Goal: Information Seeking & Learning: Learn about a topic

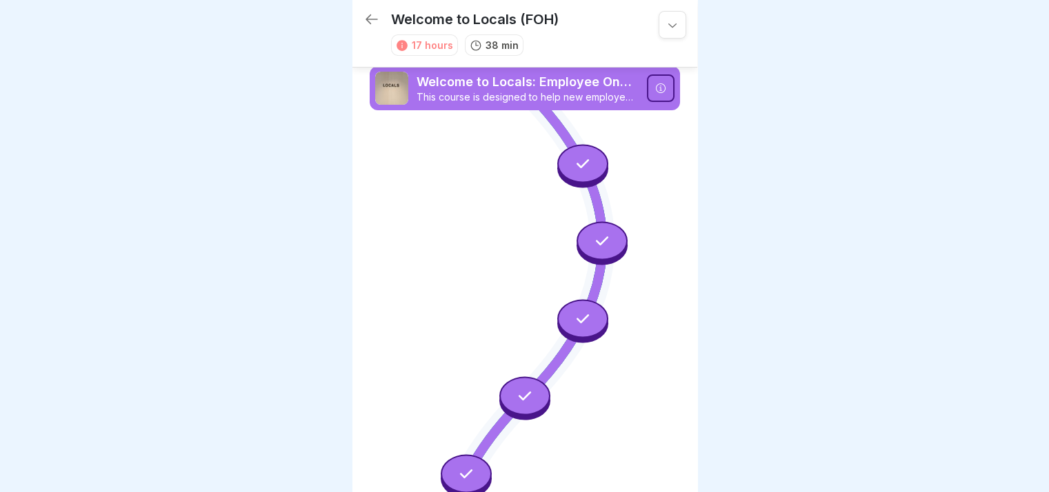
scroll to position [1190, 0]
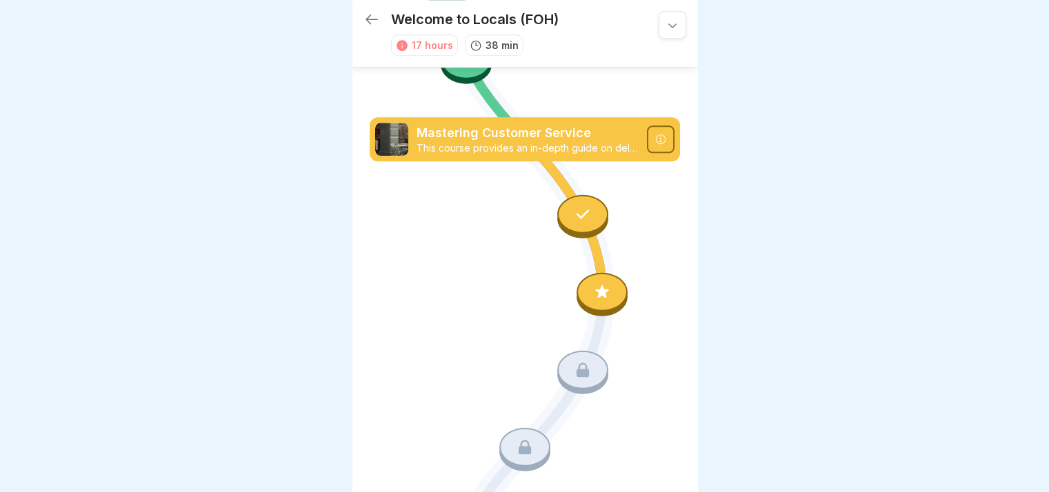
click at [586, 195] on div at bounding box center [582, 214] width 51 height 39
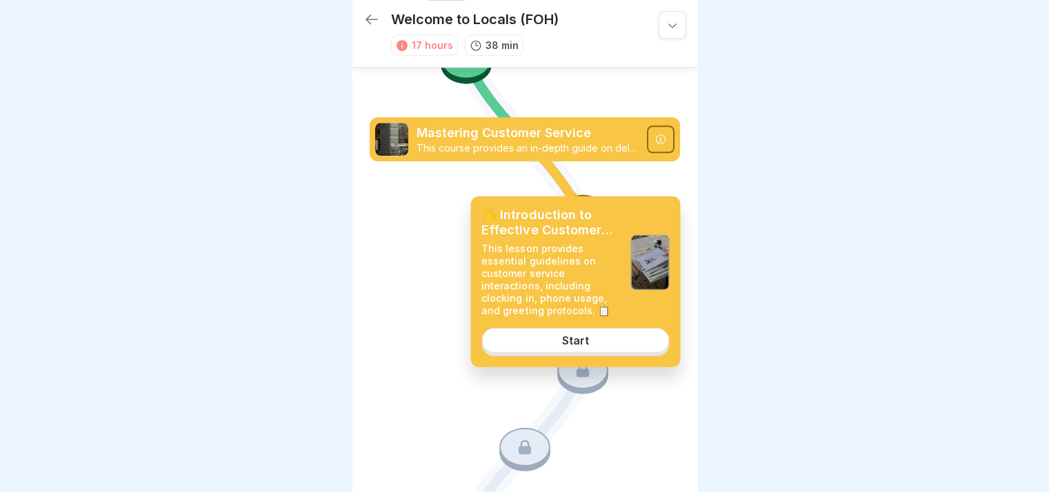
click at [632, 350] on link "Start" at bounding box center [575, 340] width 188 height 25
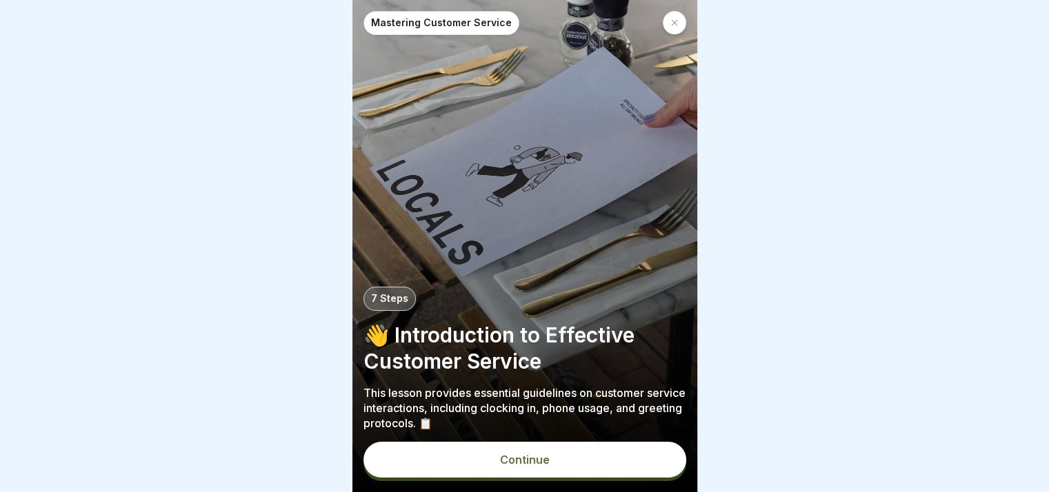
click at [549, 469] on button "Continue" at bounding box center [524, 460] width 323 height 36
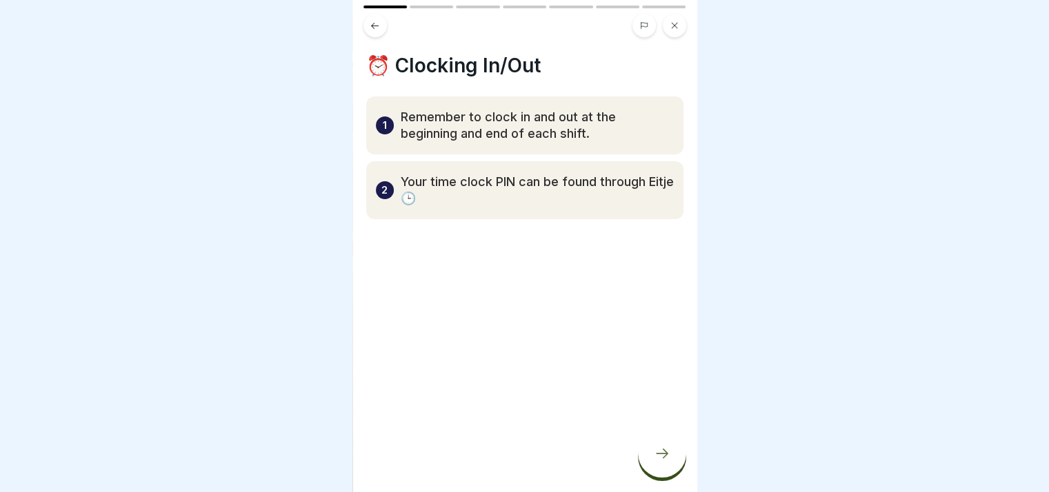
click at [660, 467] on div at bounding box center [662, 454] width 48 height 48
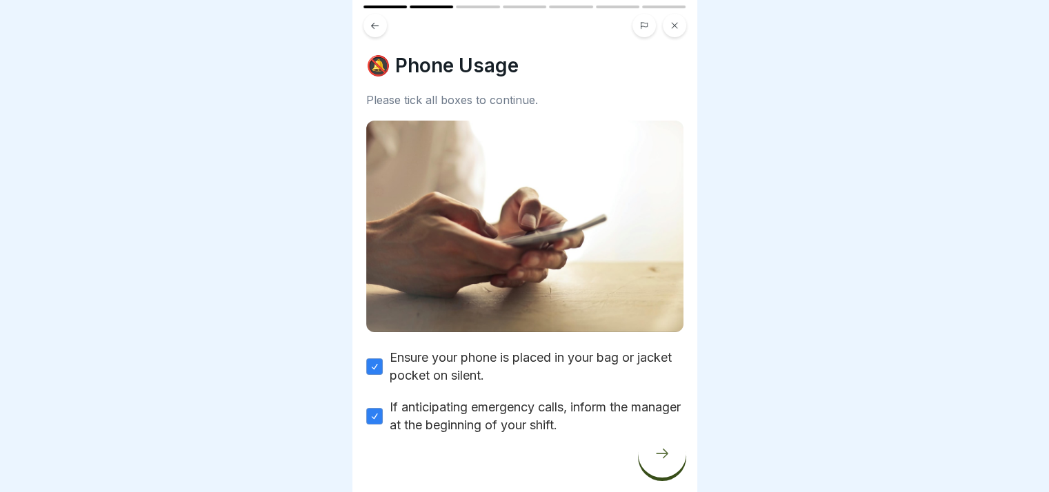
click at [651, 463] on div at bounding box center [662, 454] width 48 height 48
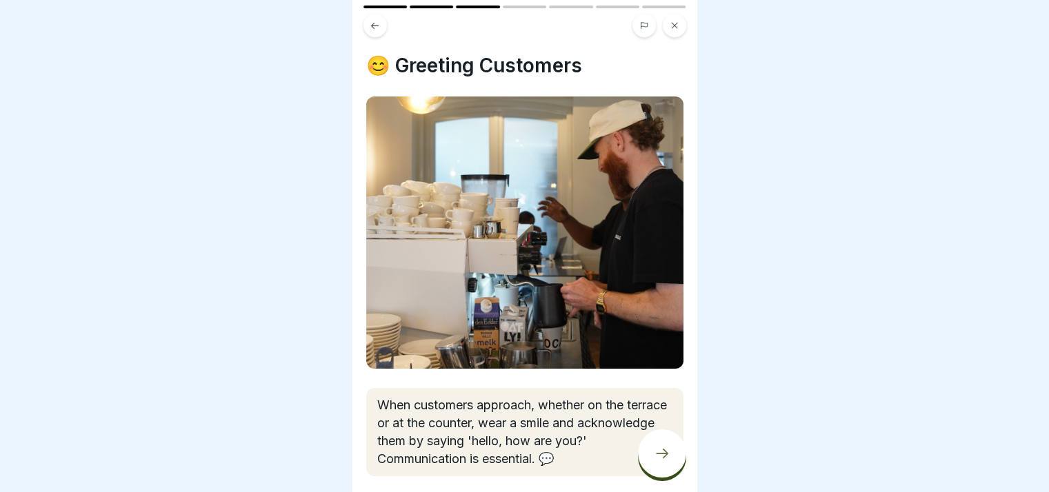
click at [646, 449] on div at bounding box center [662, 454] width 48 height 48
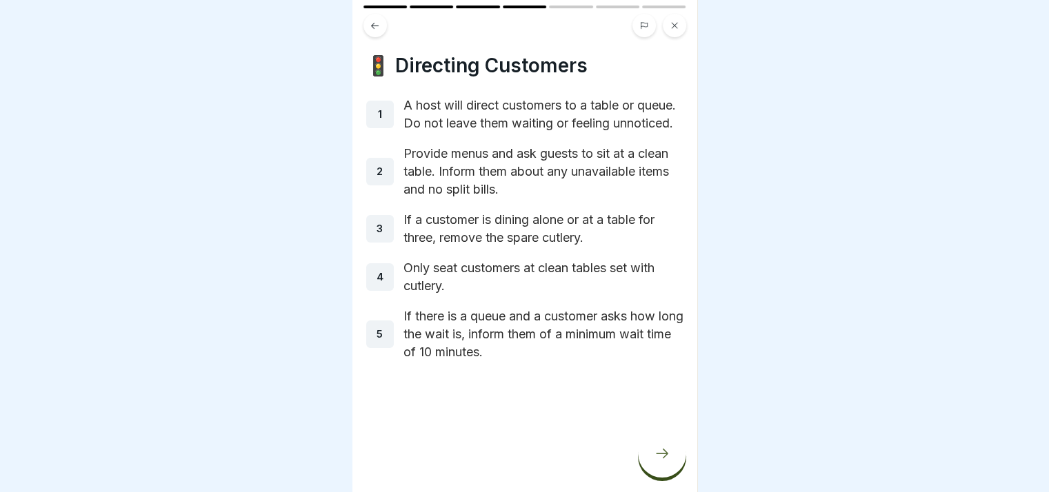
click at [656, 456] on icon at bounding box center [662, 453] width 17 height 17
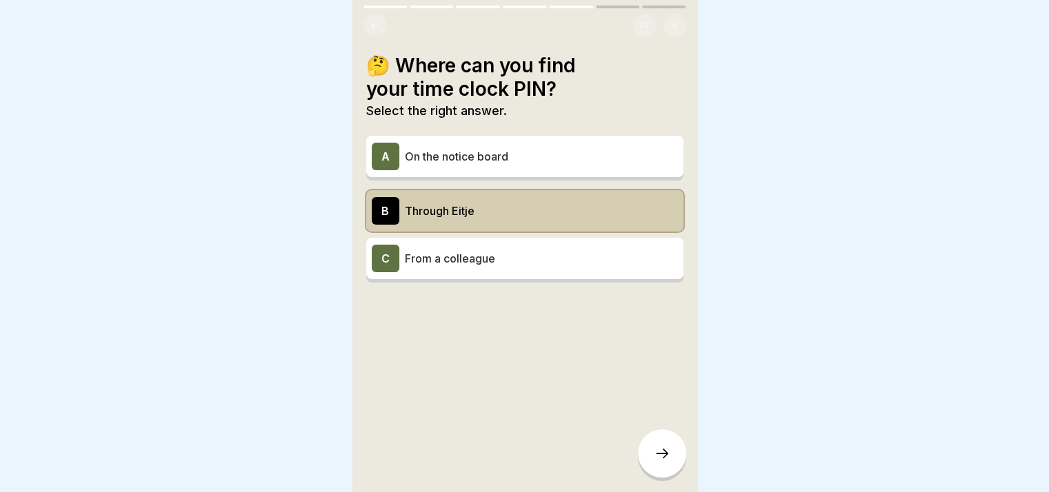
click at [502, 205] on p "Through Eitje" at bounding box center [541, 211] width 273 height 17
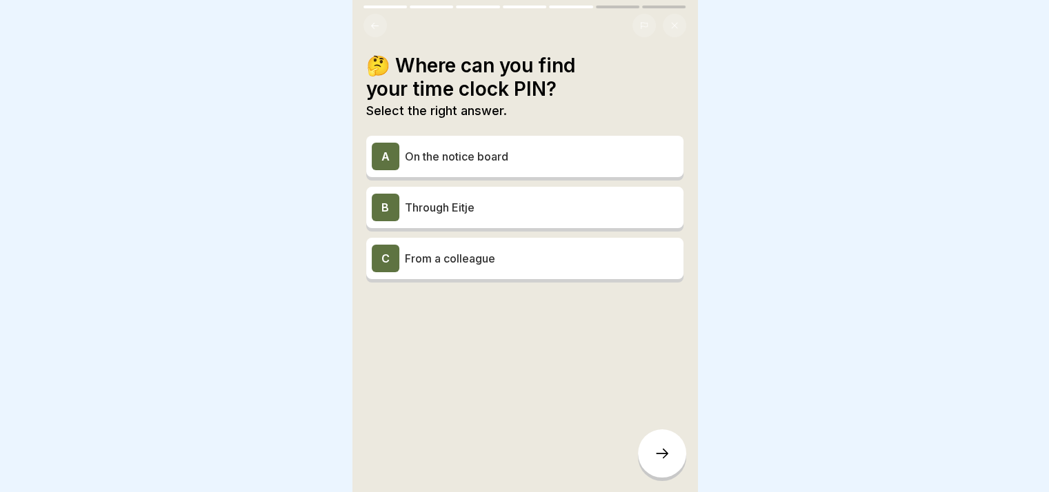
click at [502, 205] on p "Through Eitje" at bounding box center [541, 207] width 273 height 17
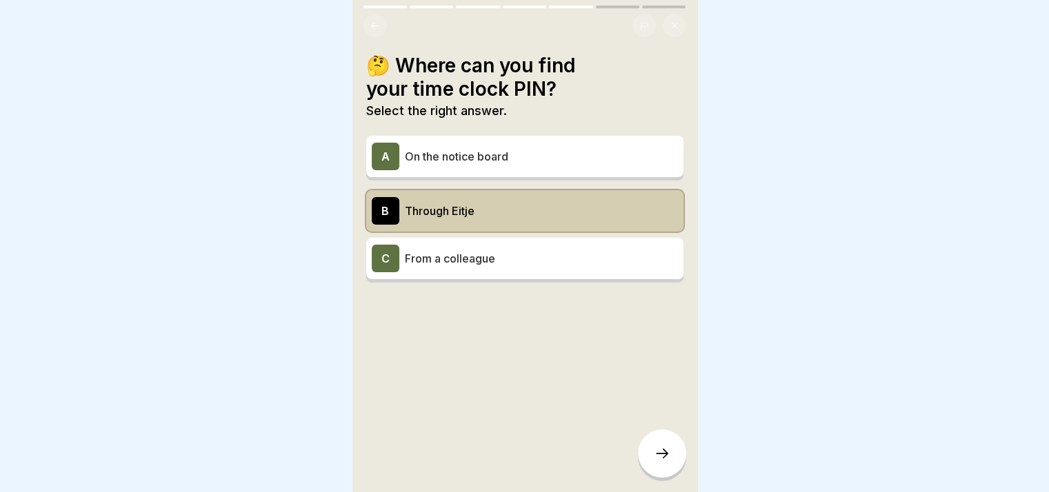
click at [674, 454] on div at bounding box center [662, 454] width 48 height 48
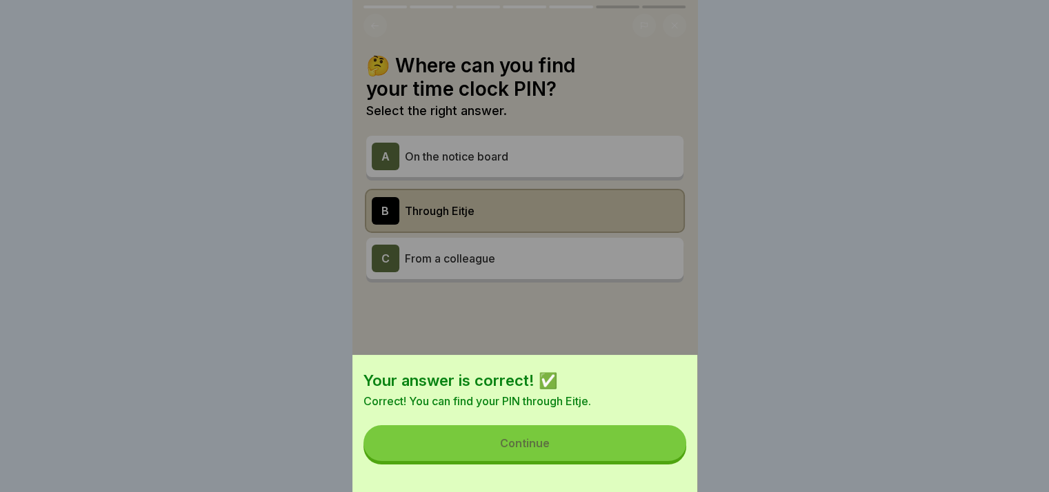
click at [658, 452] on button "Continue" at bounding box center [524, 443] width 323 height 36
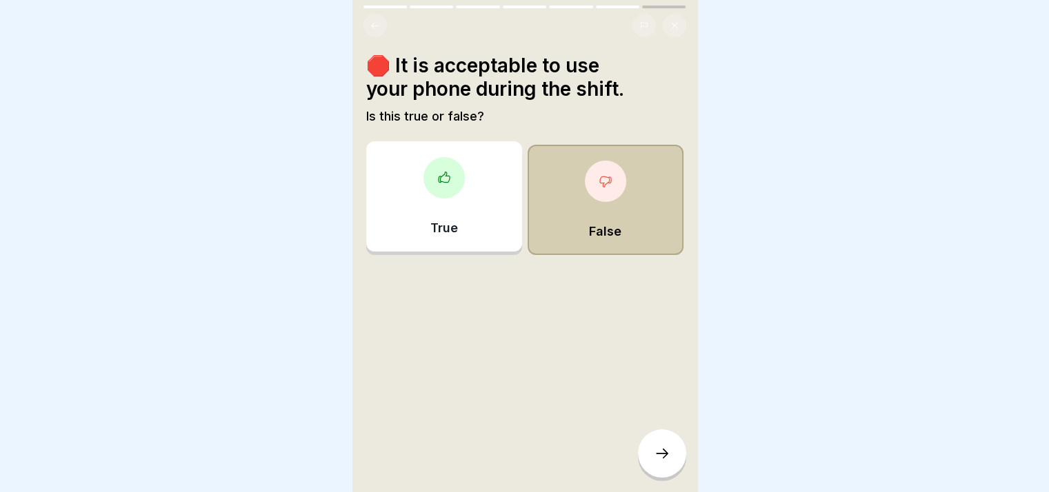
click at [575, 220] on div "False" at bounding box center [605, 200] width 156 height 110
click at [658, 472] on div at bounding box center [662, 454] width 48 height 48
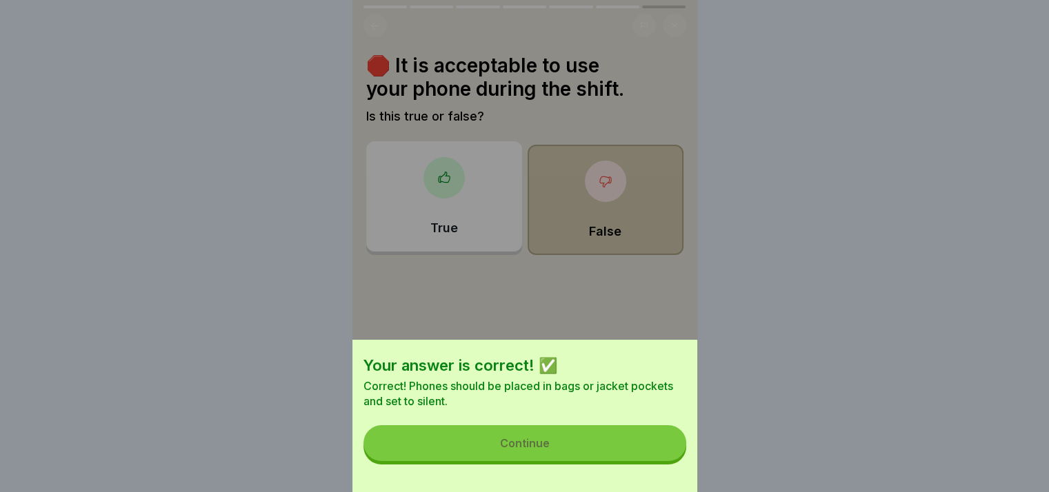
click at [635, 458] on button "Continue" at bounding box center [524, 443] width 323 height 36
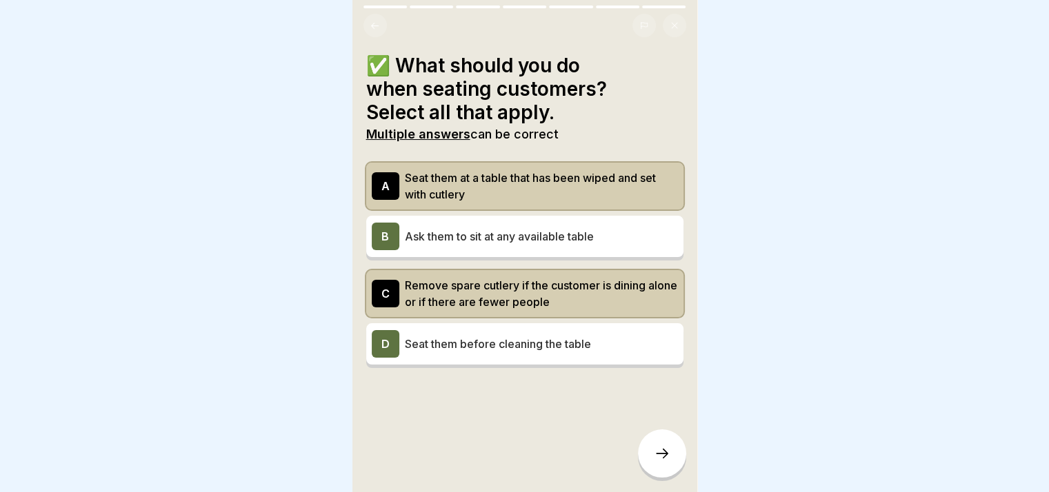
click at [658, 462] on icon at bounding box center [662, 453] width 17 height 17
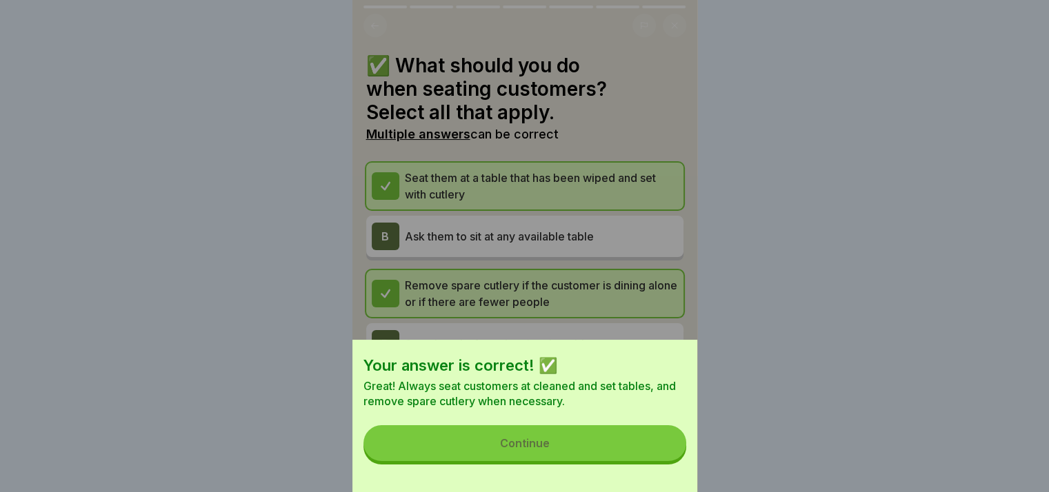
click at [636, 451] on button "Continue" at bounding box center [524, 443] width 323 height 36
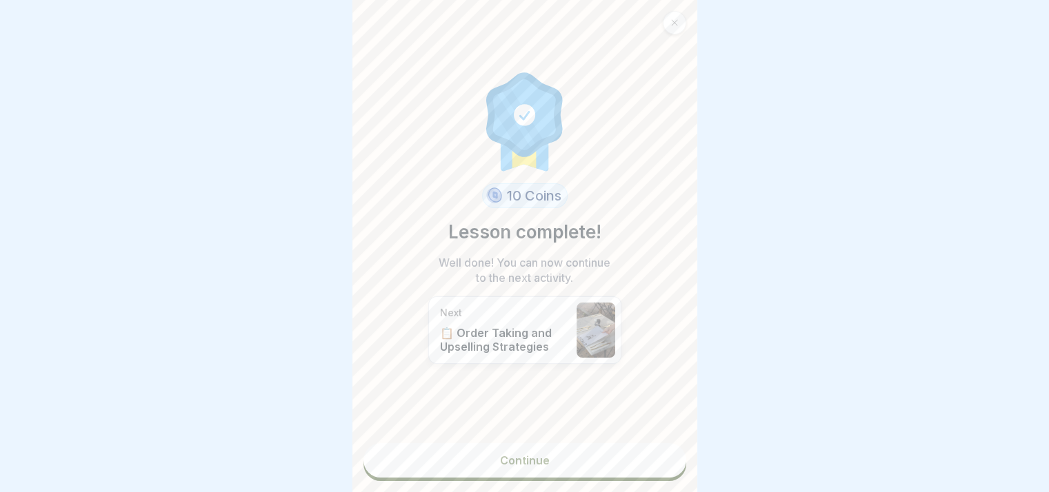
click at [627, 468] on link "Continue" at bounding box center [524, 460] width 323 height 34
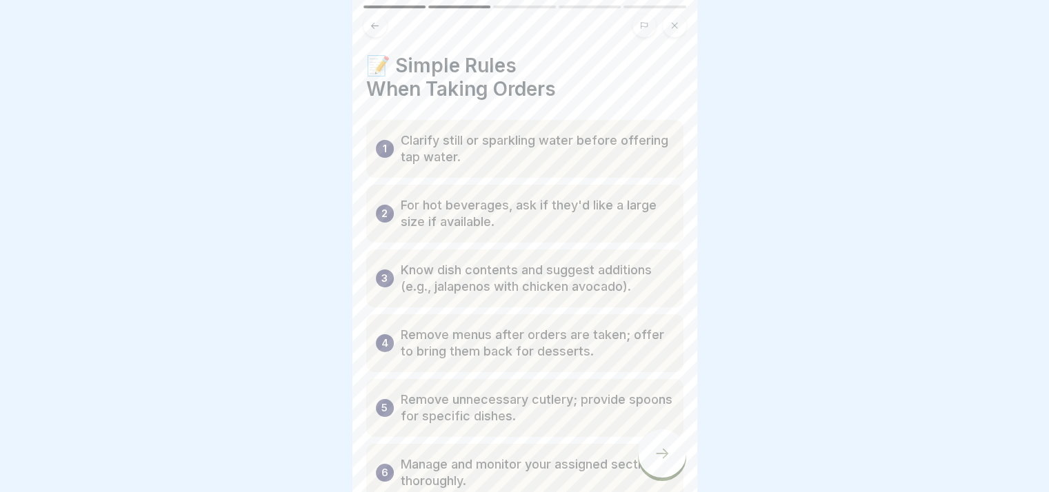
scroll to position [69, 0]
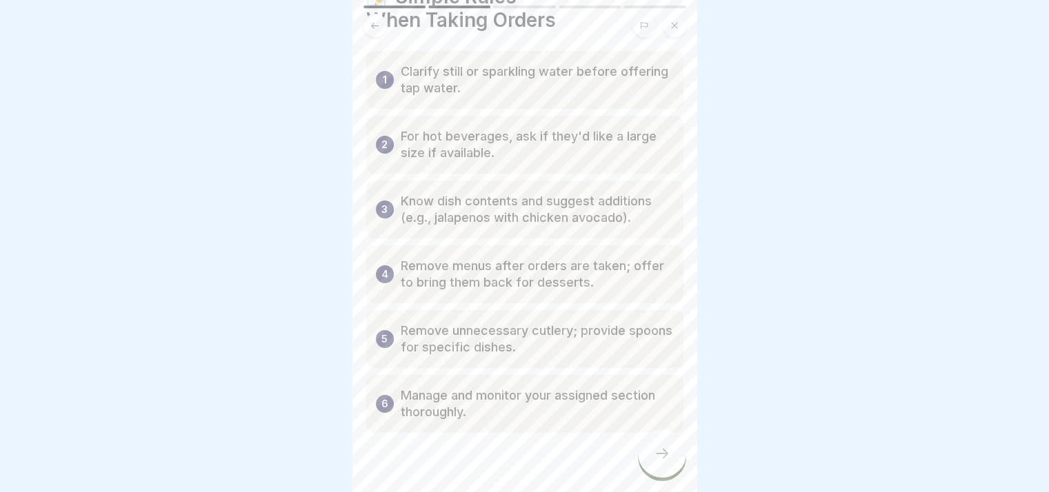
click at [654, 461] on icon at bounding box center [662, 453] width 17 height 17
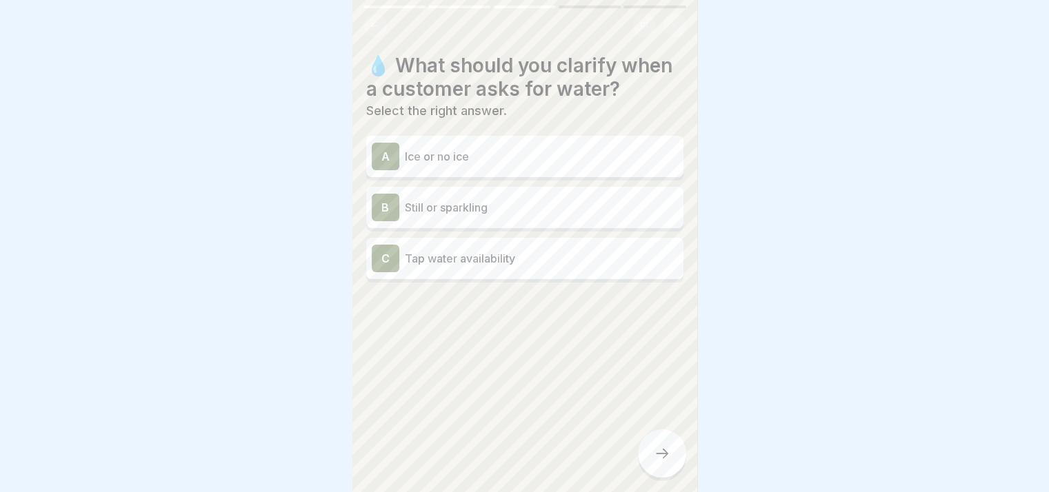
click at [450, 221] on div "B Still or sparkling" at bounding box center [525, 208] width 306 height 28
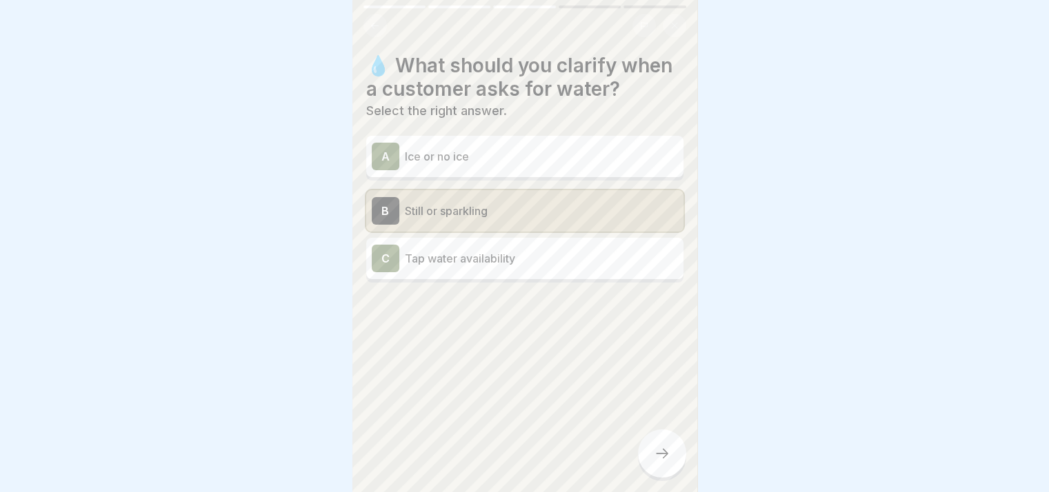
click at [645, 442] on div "Mastering Customer Service 5 Steps 📋 Order Taking and Upselling Strategies In t…" at bounding box center [524, 246] width 345 height 492
click at [670, 462] on div at bounding box center [662, 454] width 48 height 48
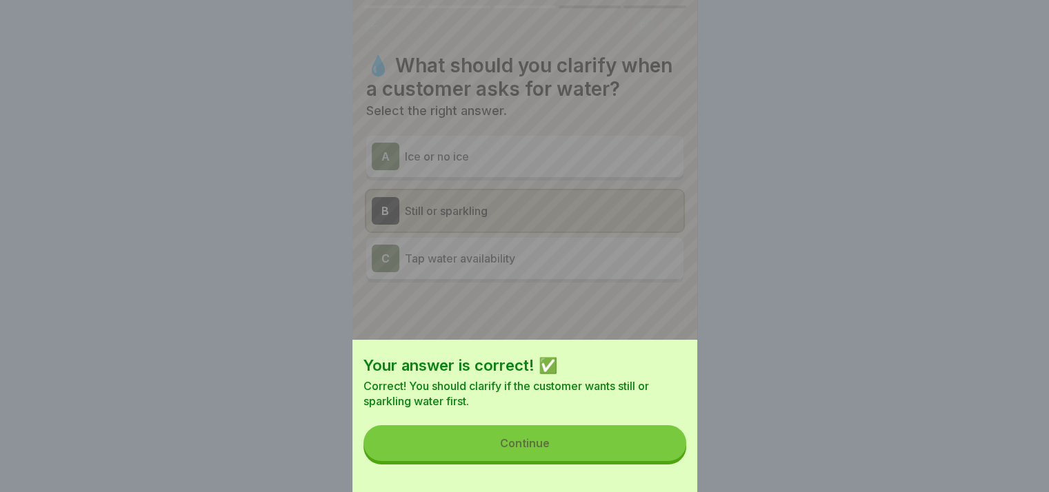
click at [629, 456] on button "Continue" at bounding box center [524, 443] width 323 height 36
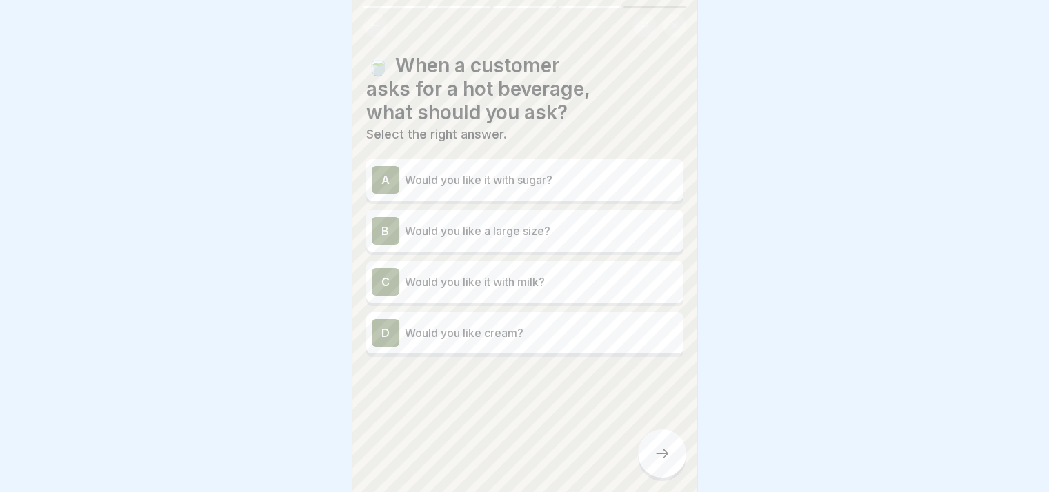
click at [523, 235] on div "B Would you like a large size?" at bounding box center [525, 231] width 306 height 28
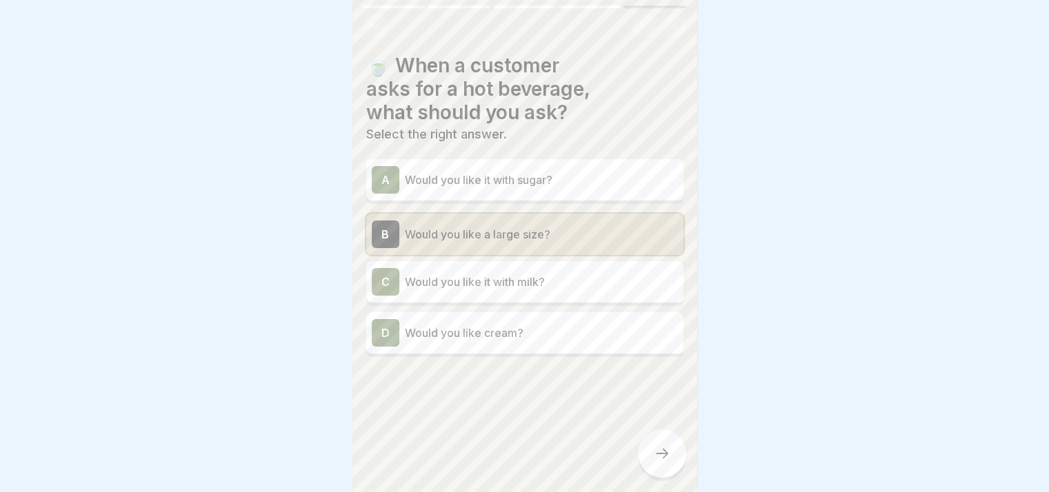
click at [660, 456] on icon at bounding box center [662, 453] width 17 height 17
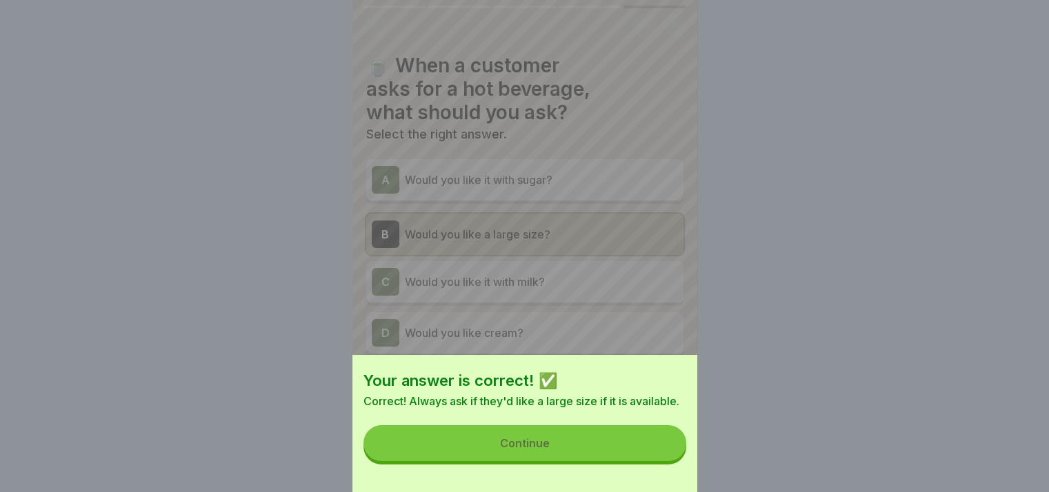
click at [525, 450] on div "Continue" at bounding box center [525, 443] width 50 height 12
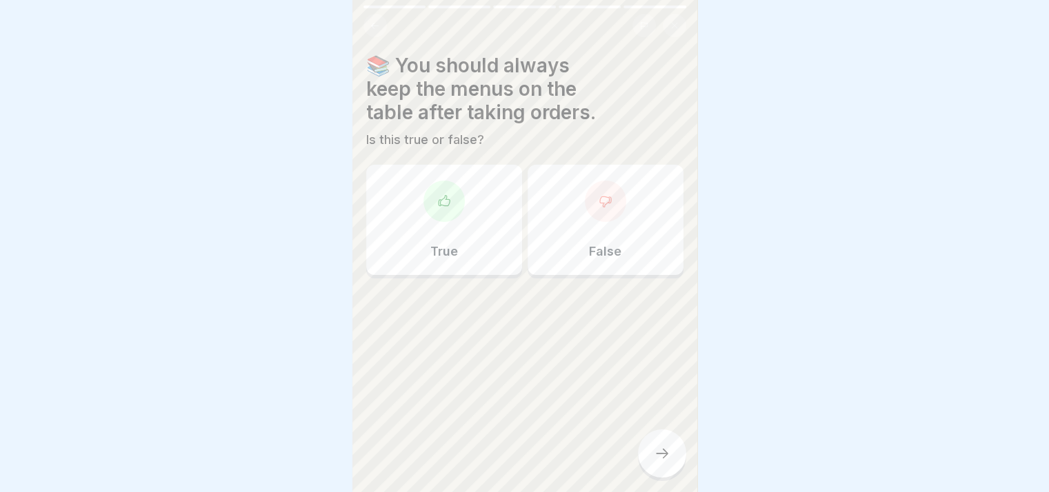
click at [579, 239] on div "False" at bounding box center [605, 220] width 156 height 110
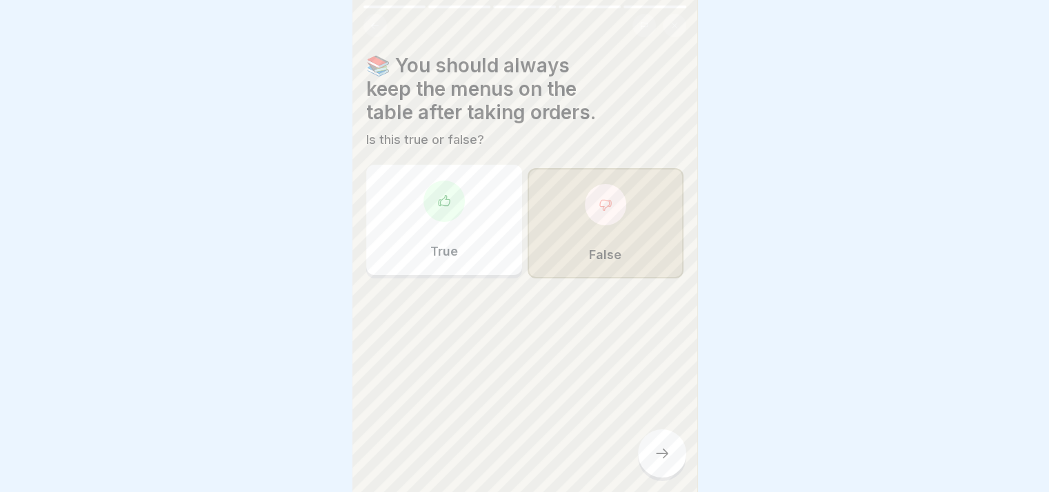
click at [654, 476] on div at bounding box center [662, 454] width 48 height 48
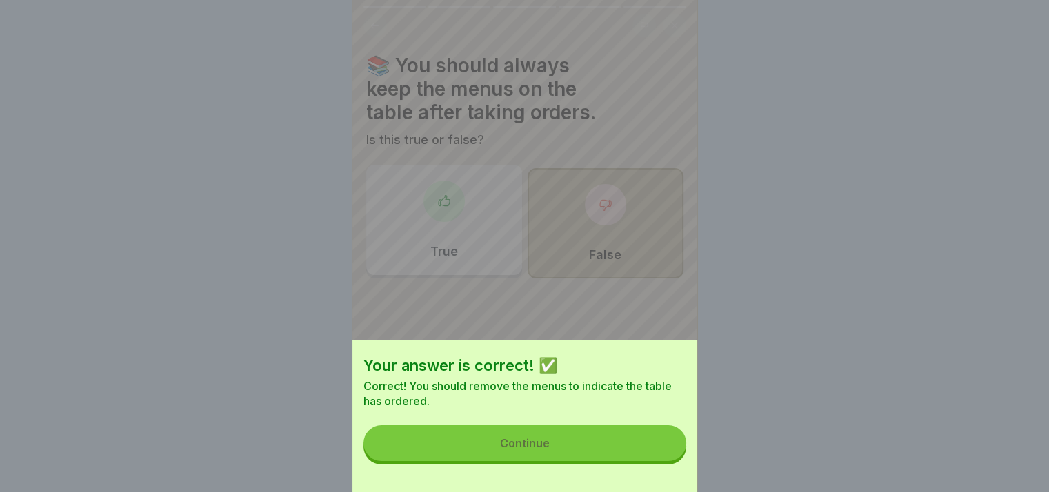
click at [582, 461] on button "Continue" at bounding box center [524, 443] width 323 height 36
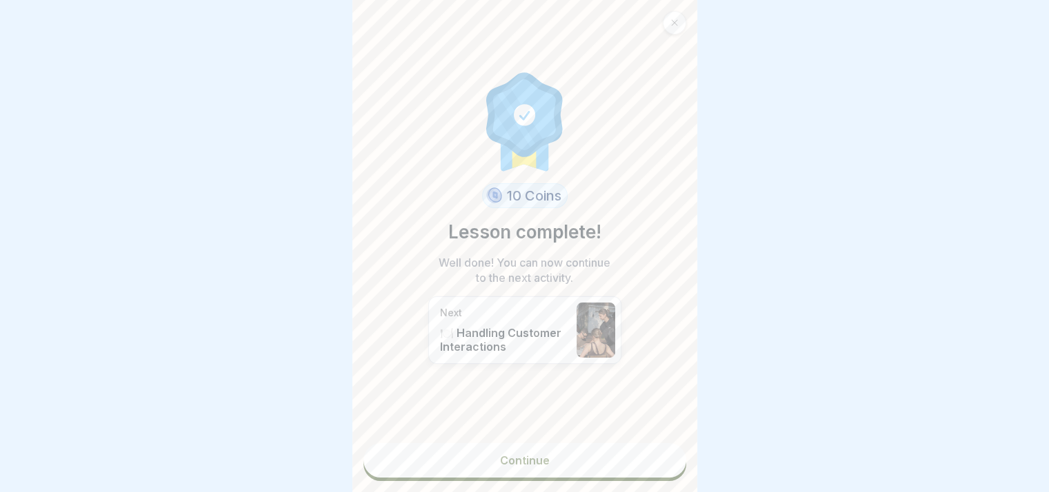
click at [575, 464] on link "Continue" at bounding box center [524, 460] width 323 height 34
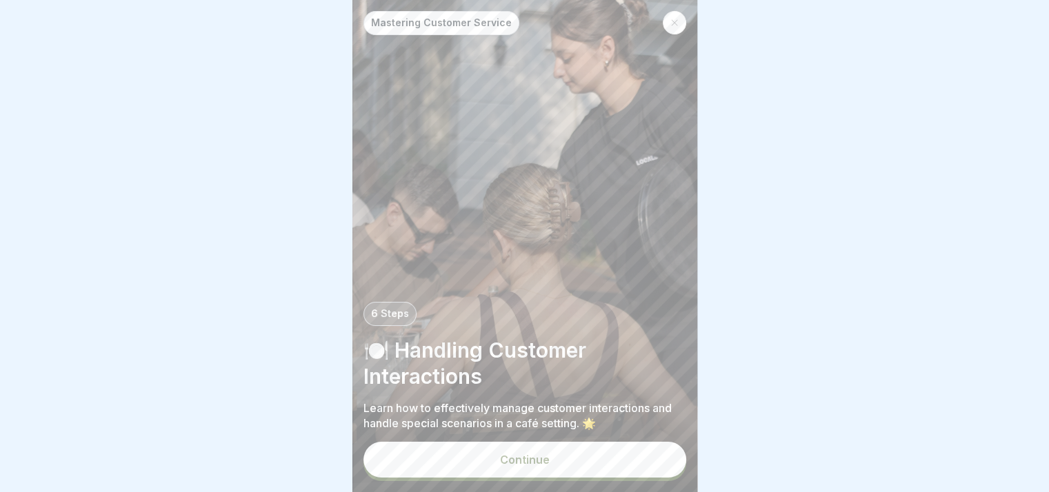
click at [554, 471] on button "Continue" at bounding box center [524, 460] width 323 height 36
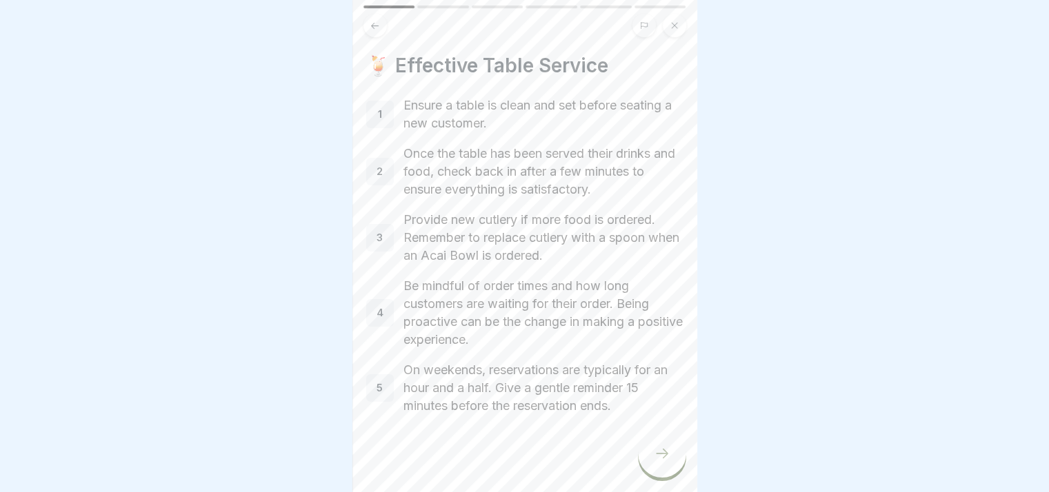
click at [659, 462] on icon at bounding box center [662, 453] width 17 height 17
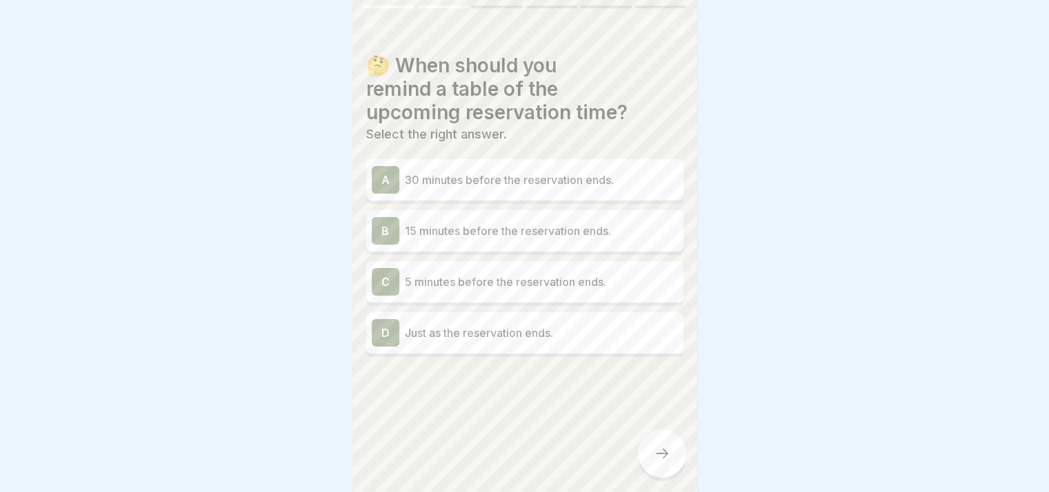
click at [493, 224] on p "15 minutes before the reservation ends." at bounding box center [541, 231] width 273 height 17
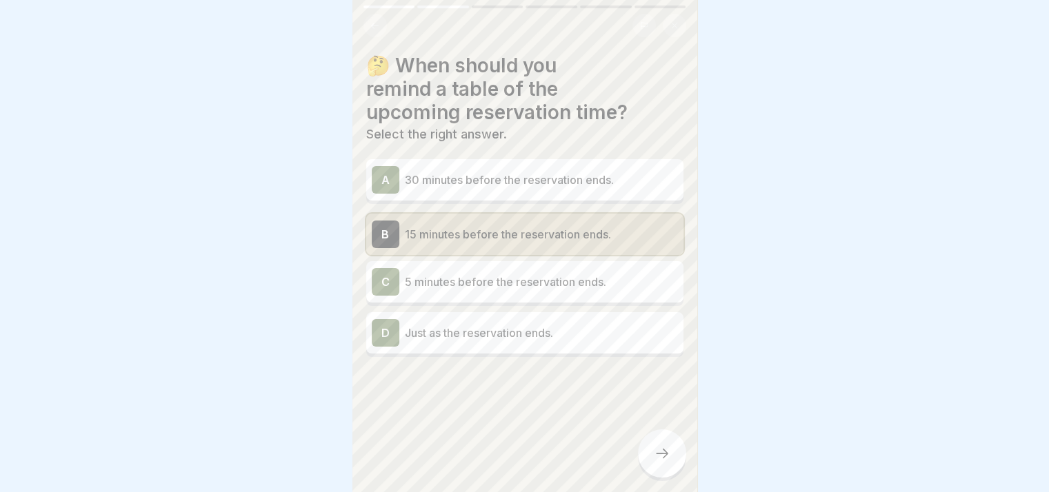
click at [660, 458] on icon at bounding box center [662, 453] width 17 height 17
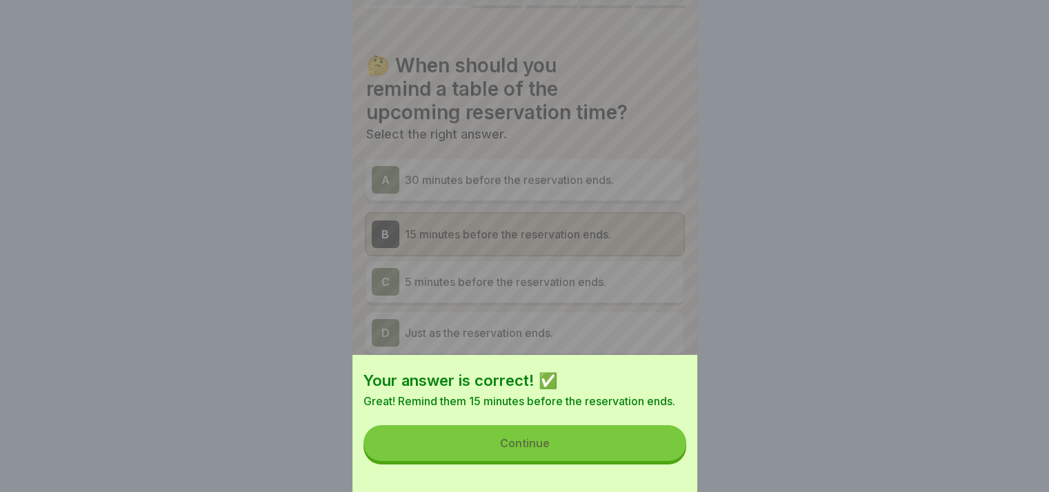
click at [647, 456] on button "Continue" at bounding box center [524, 443] width 323 height 36
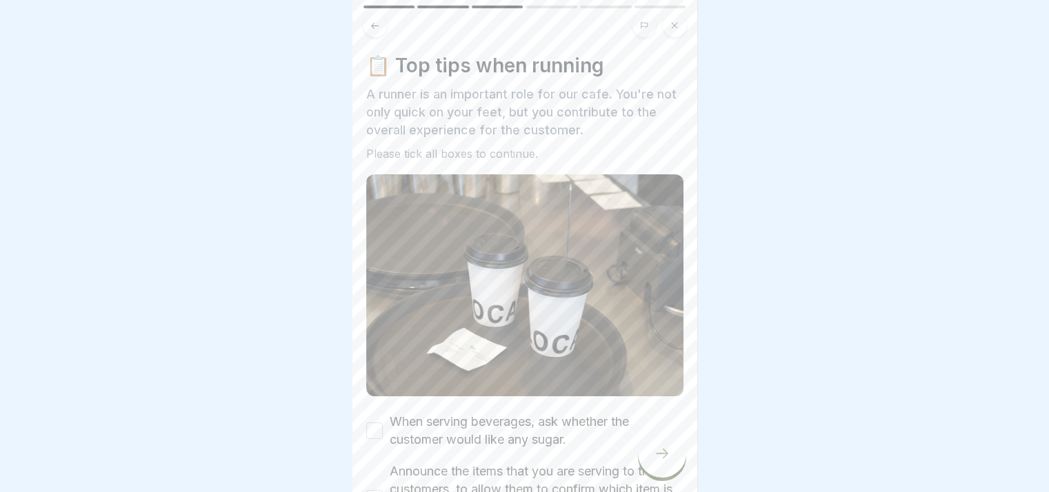
scroll to position [69, 0]
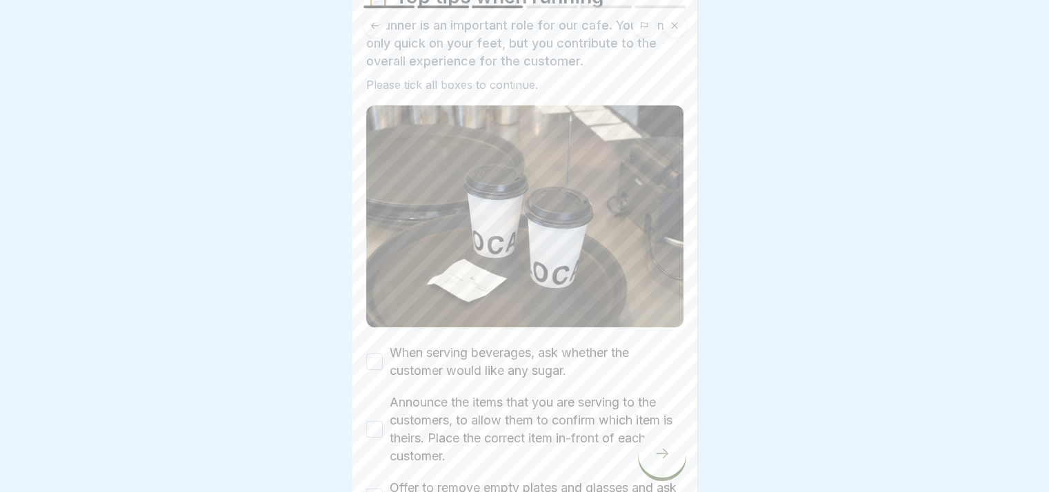
click at [389, 344] on div "When serving beverages, ask whether the customer would like any sugar." at bounding box center [524, 362] width 317 height 36
click at [379, 354] on button "When serving beverages, ask whether the customer would like any sugar." at bounding box center [374, 362] width 17 height 17
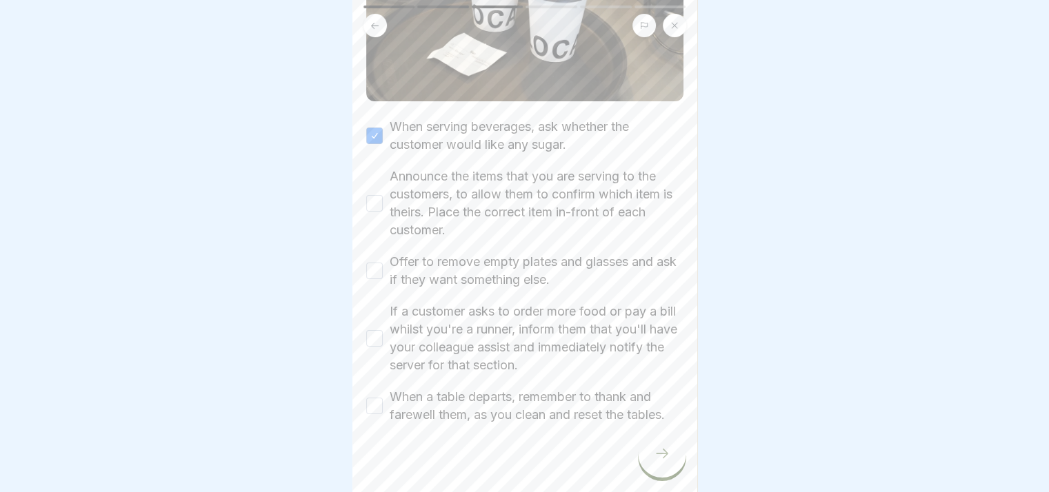
scroll to position [301, 0]
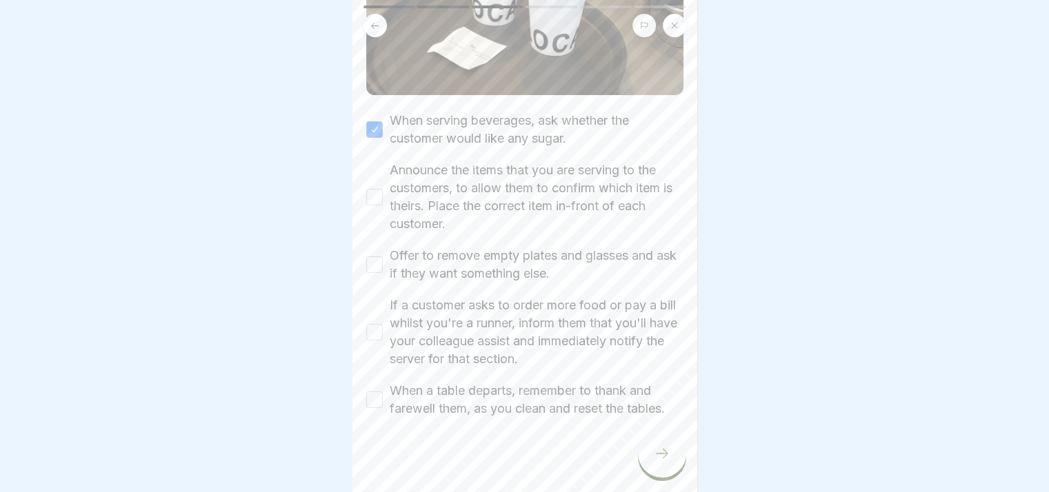
click at [377, 189] on button "Announce the items that you are serving to the customers, to allow them to conf…" at bounding box center [374, 197] width 17 height 17
click at [347, 265] on div at bounding box center [524, 246] width 1049 height 492
click at [372, 256] on button "Offer to remove empty plates and glasses and ask if they want something else." at bounding box center [374, 264] width 17 height 17
click at [371, 324] on button "If a customer asks to order more food or pay a bill whilst you're a runner, inf…" at bounding box center [374, 332] width 17 height 17
drag, startPoint x: 371, startPoint y: 381, endPoint x: 391, endPoint y: 390, distance: 21.6
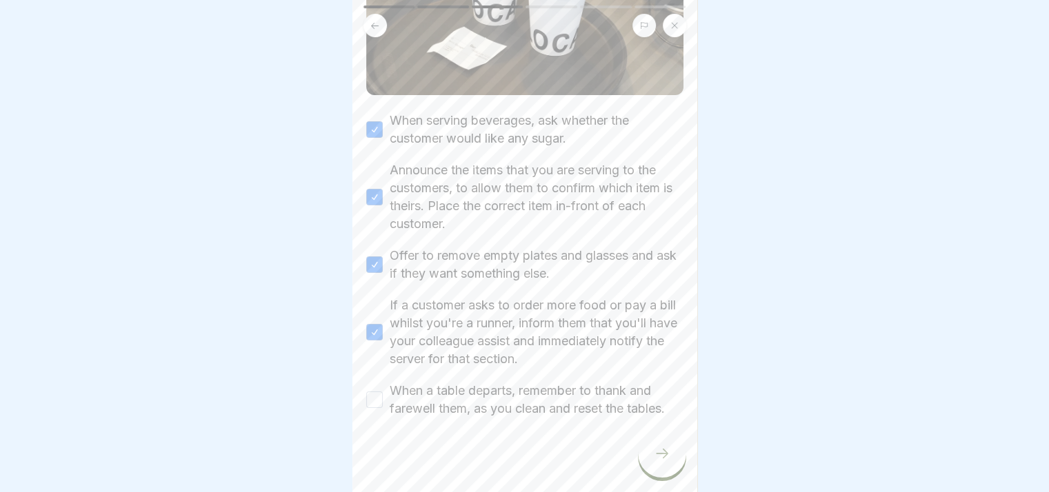
click at [372, 392] on button "When a table departs, remember to thank and farewell them, as you clean and res…" at bounding box center [374, 400] width 17 height 17
click at [662, 458] on icon at bounding box center [662, 453] width 17 height 17
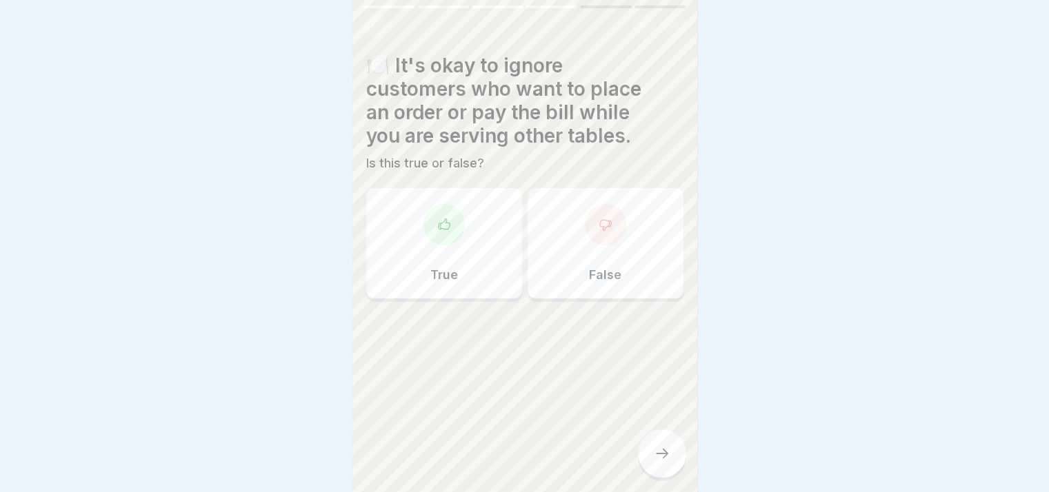
click at [625, 228] on div "False" at bounding box center [605, 243] width 156 height 110
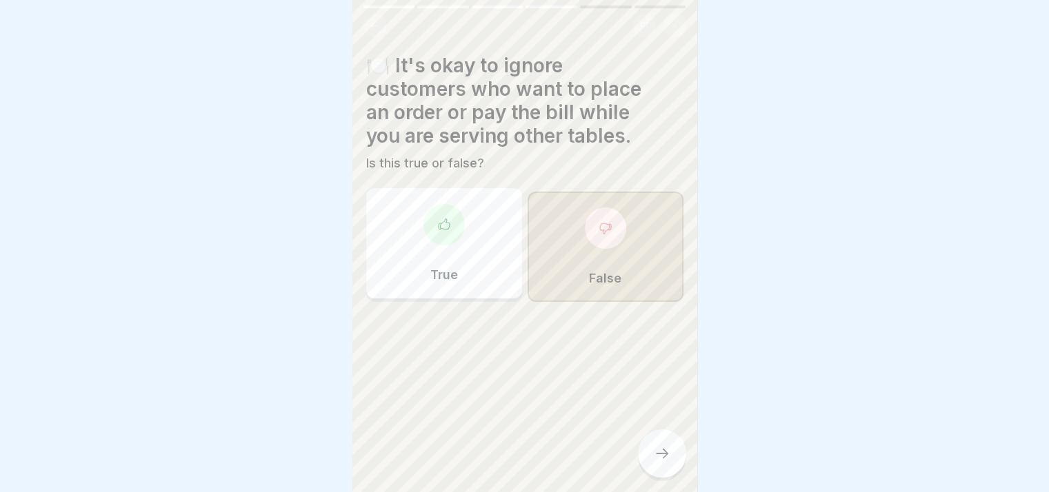
click at [670, 463] on div at bounding box center [662, 454] width 48 height 48
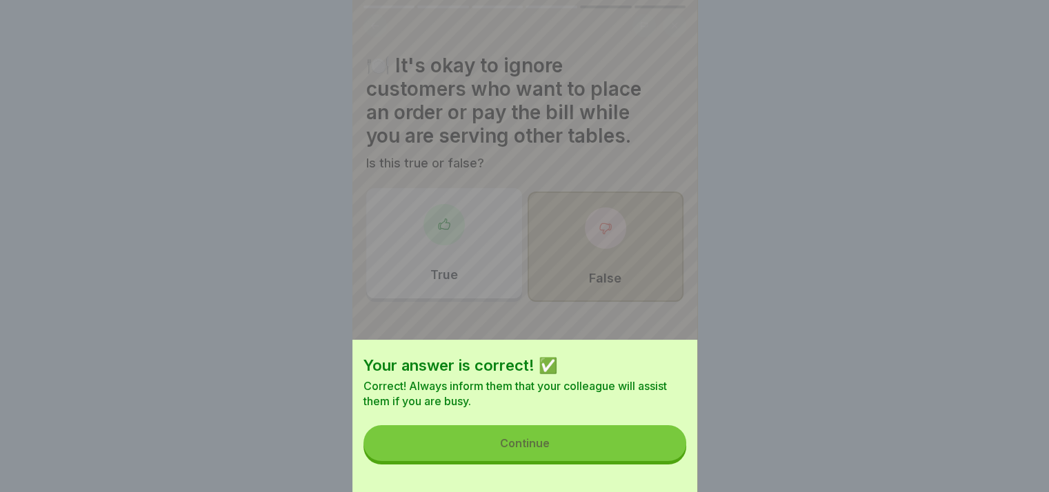
click at [620, 456] on button "Continue" at bounding box center [524, 443] width 323 height 36
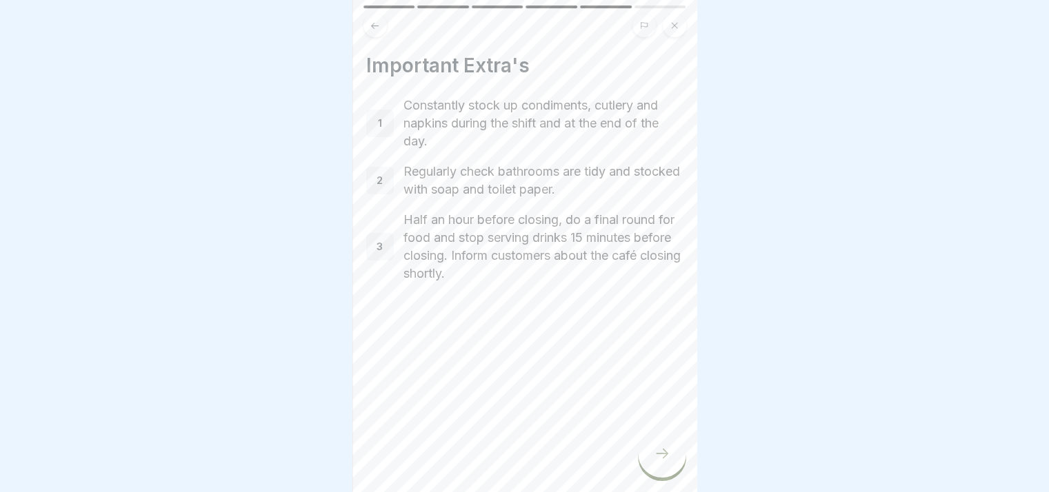
click at [659, 459] on icon at bounding box center [662, 453] width 17 height 17
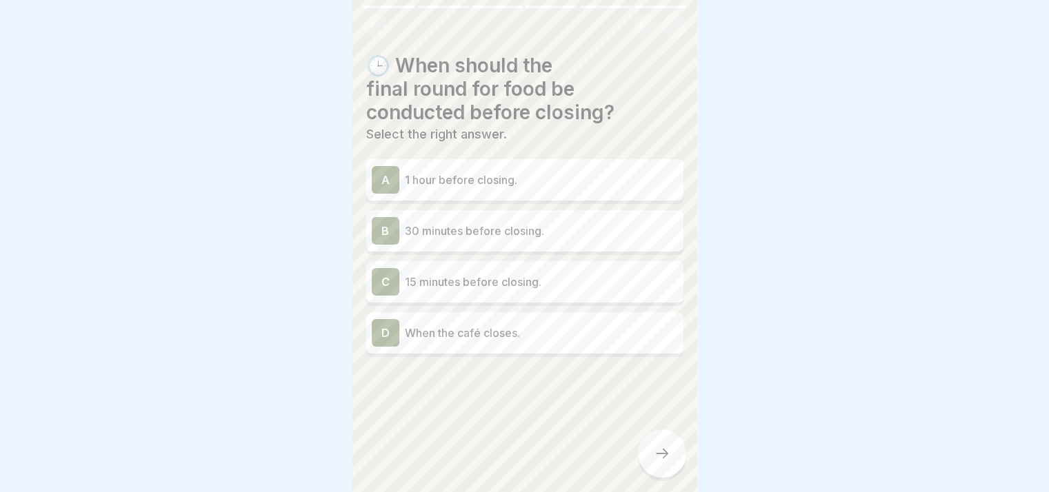
click at [485, 228] on p "30 minutes before closing." at bounding box center [541, 231] width 273 height 17
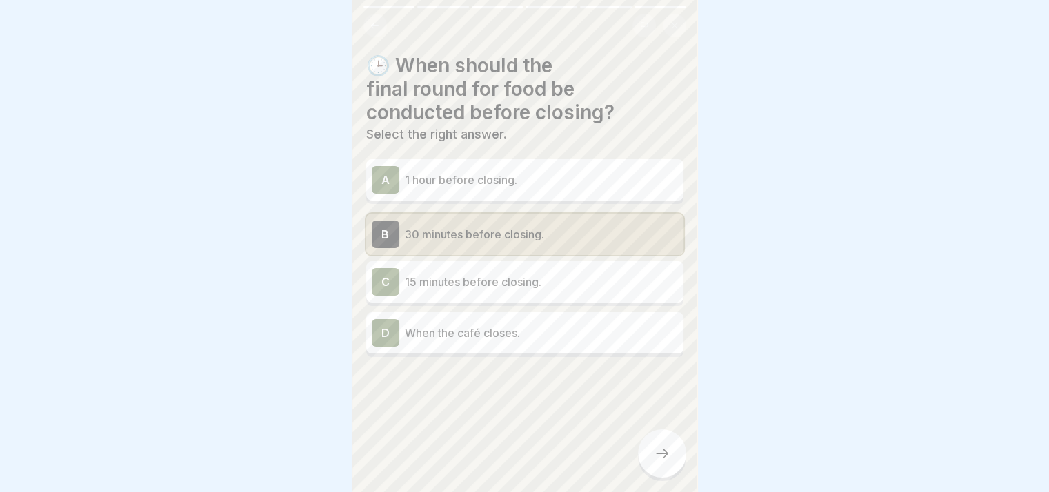
click at [645, 454] on div at bounding box center [662, 454] width 48 height 48
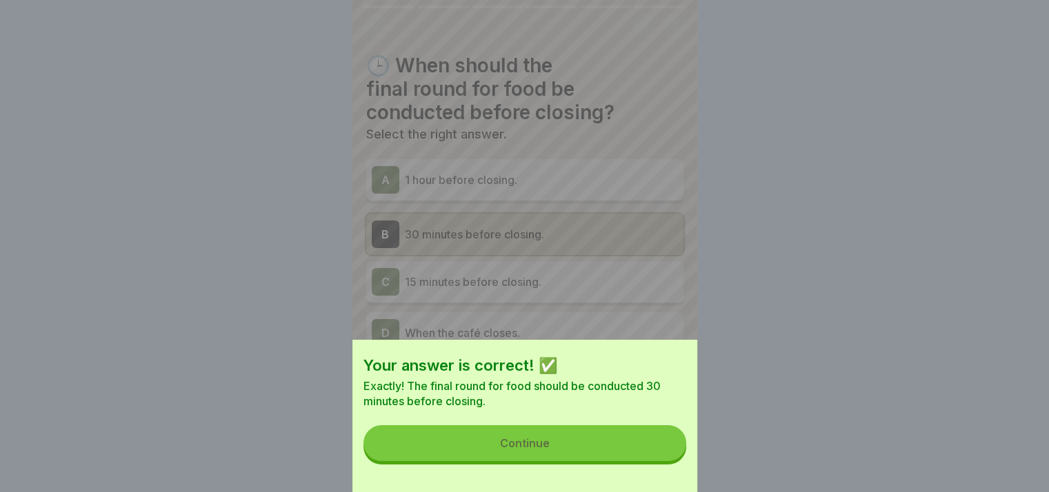
click at [592, 456] on button "Continue" at bounding box center [524, 443] width 323 height 36
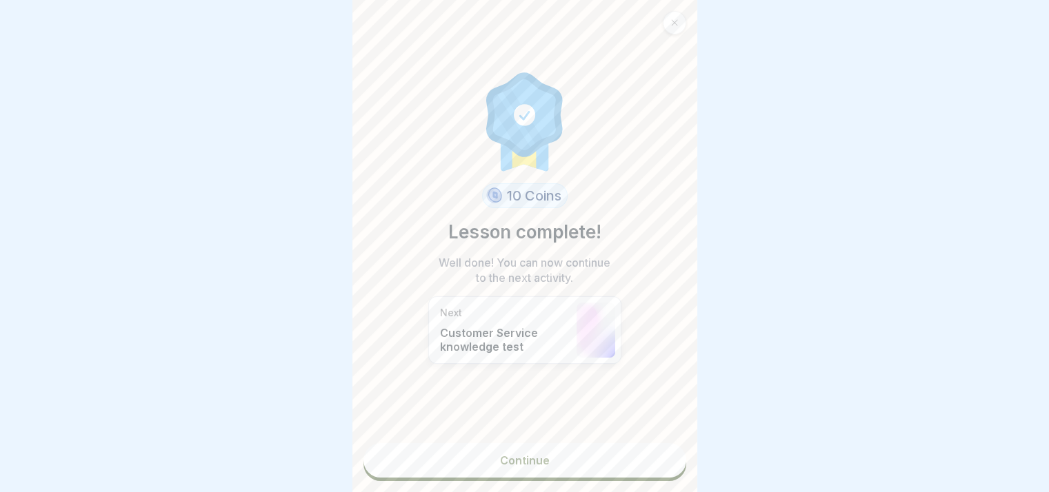
click at [591, 463] on link "Continue" at bounding box center [524, 460] width 323 height 34
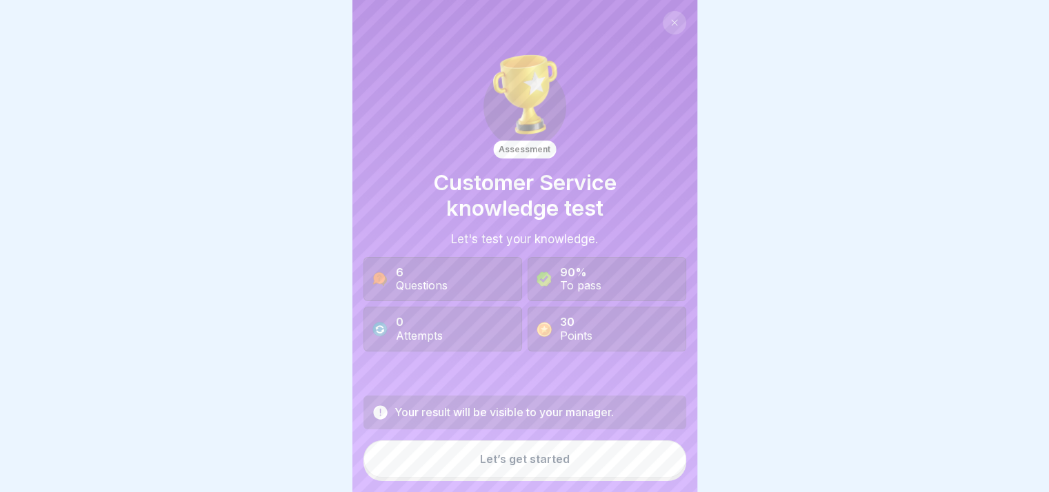
scroll to position [10, 0]
click at [581, 454] on button "Let’s get started" at bounding box center [524, 459] width 323 height 37
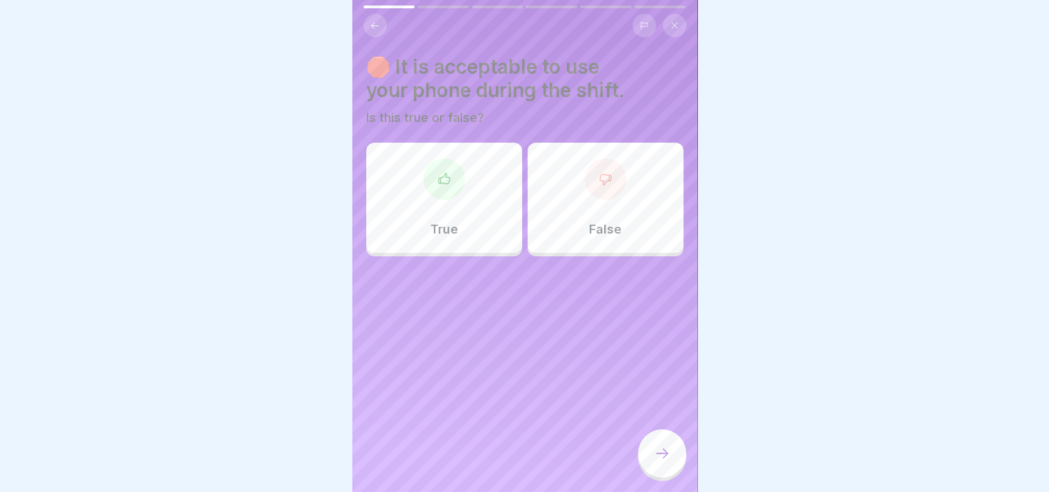
click at [570, 221] on div "False" at bounding box center [605, 198] width 156 height 110
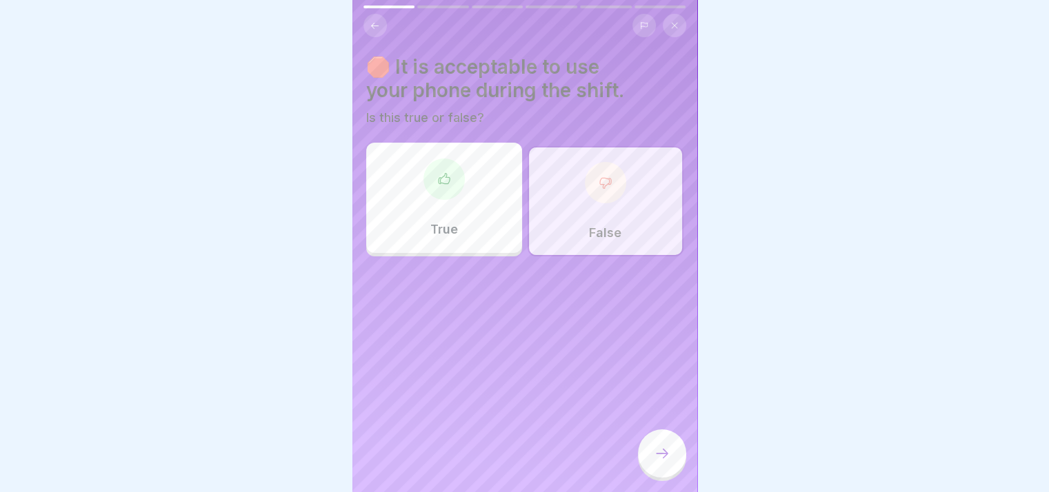
click at [618, 447] on div "Assessment Customer Service knowledge test Let's test your knowledge. 6 Questio…" at bounding box center [524, 246] width 345 height 492
click at [652, 447] on div at bounding box center [662, 454] width 48 height 48
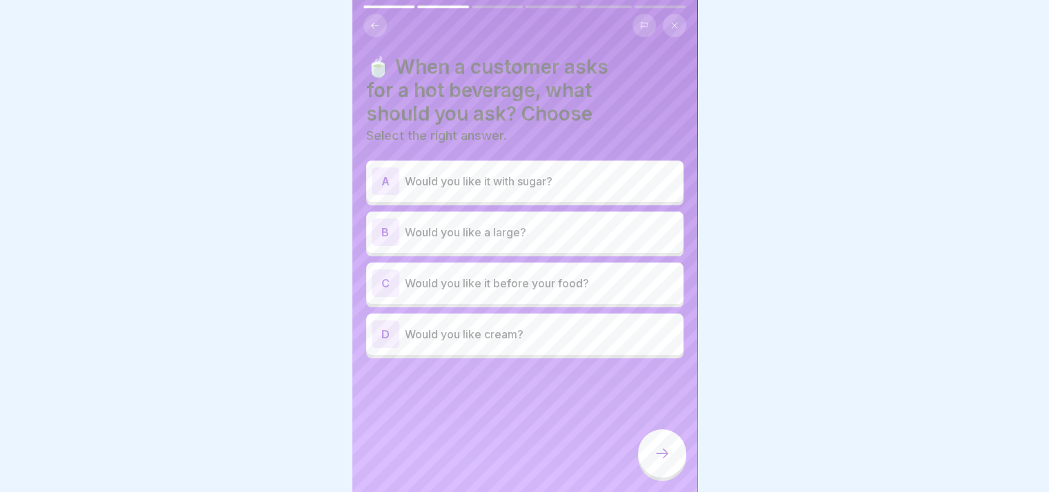
click at [555, 227] on p "Would you like a large?" at bounding box center [541, 232] width 273 height 17
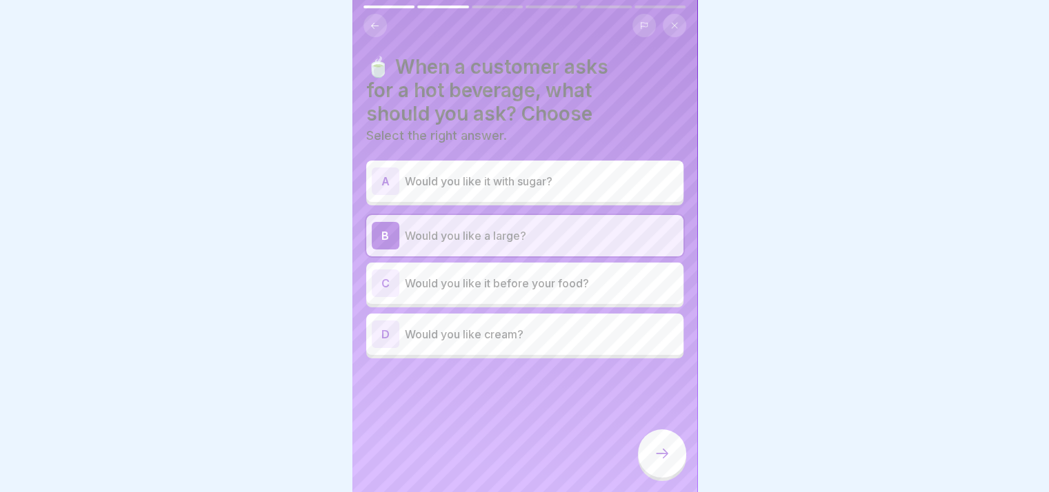
click at [677, 450] on div at bounding box center [662, 454] width 48 height 48
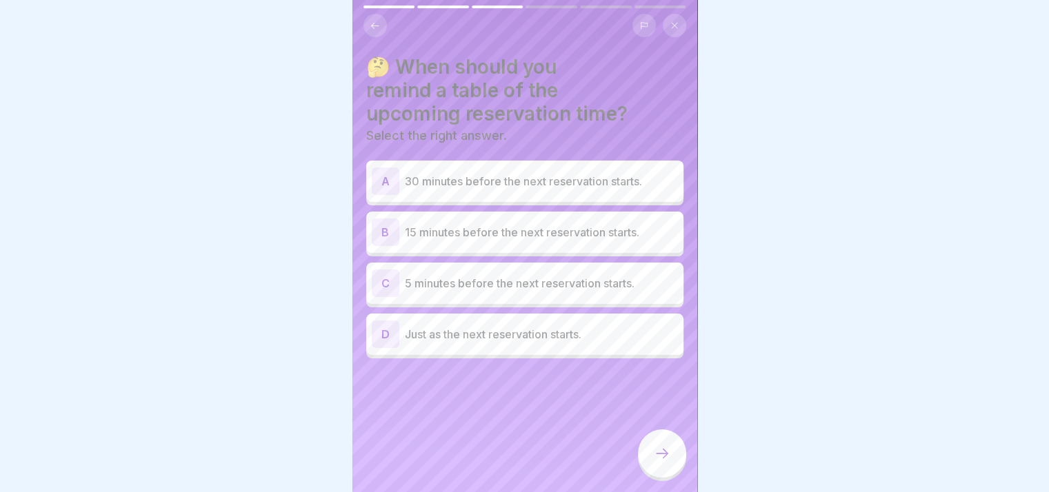
click at [565, 225] on p "15 minutes before the next reservation starts." at bounding box center [541, 232] width 273 height 17
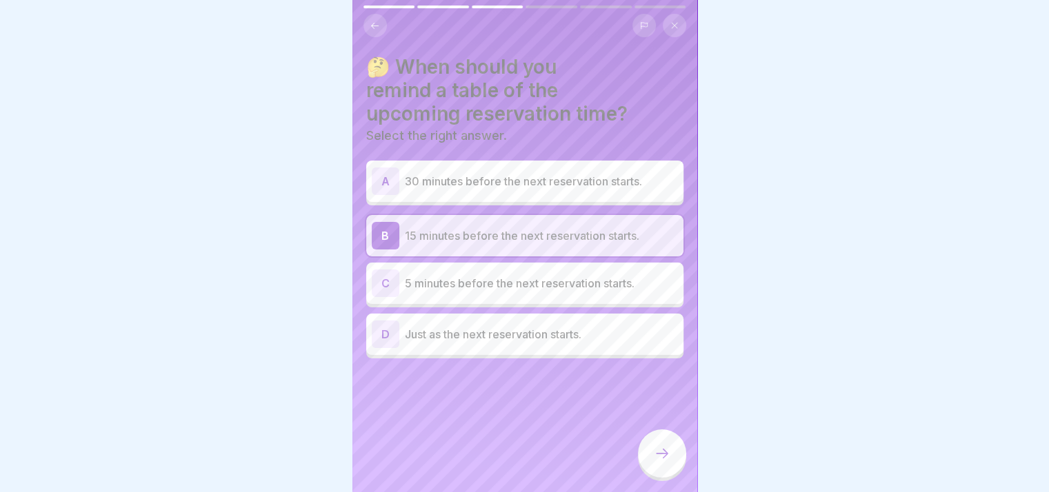
click at [669, 447] on icon at bounding box center [662, 453] width 17 height 17
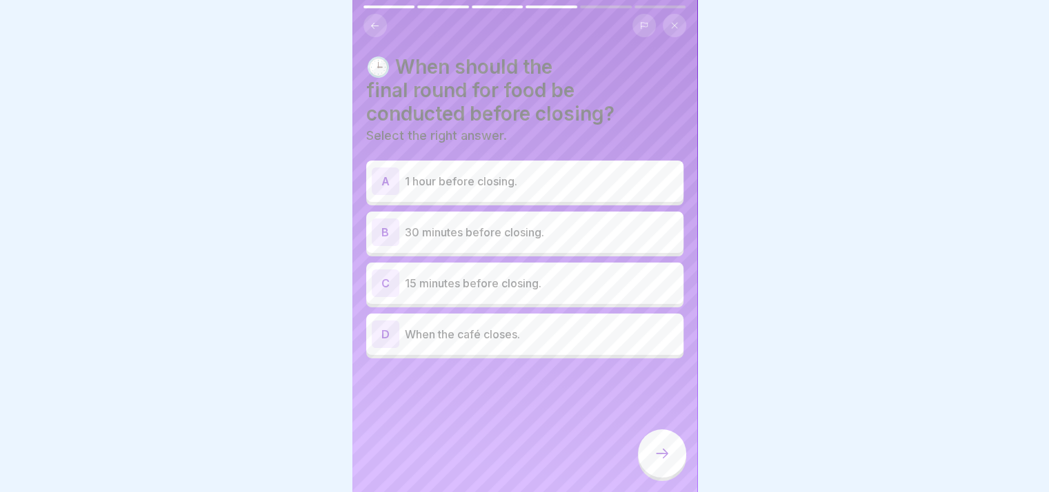
click at [492, 224] on p "30 minutes before closing." at bounding box center [541, 232] width 273 height 17
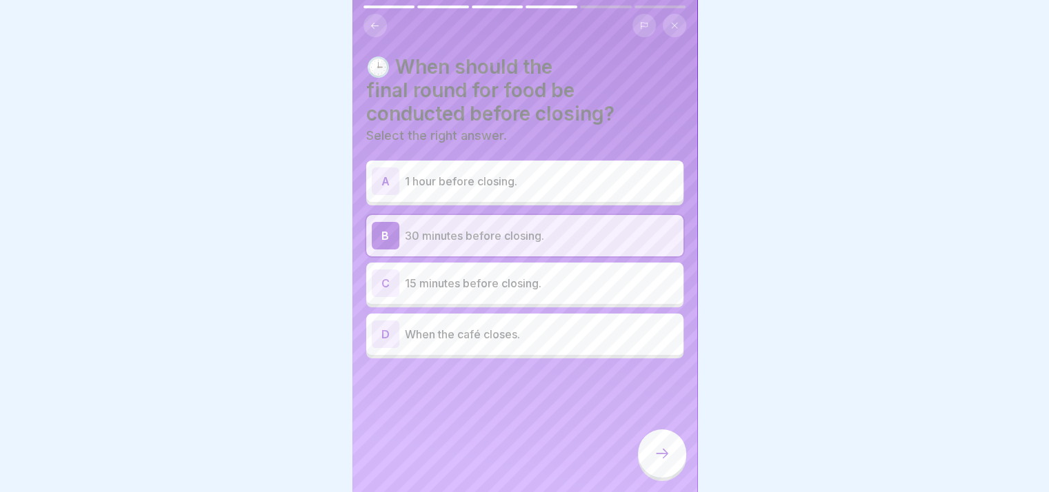
click at [662, 439] on div at bounding box center [662, 454] width 48 height 48
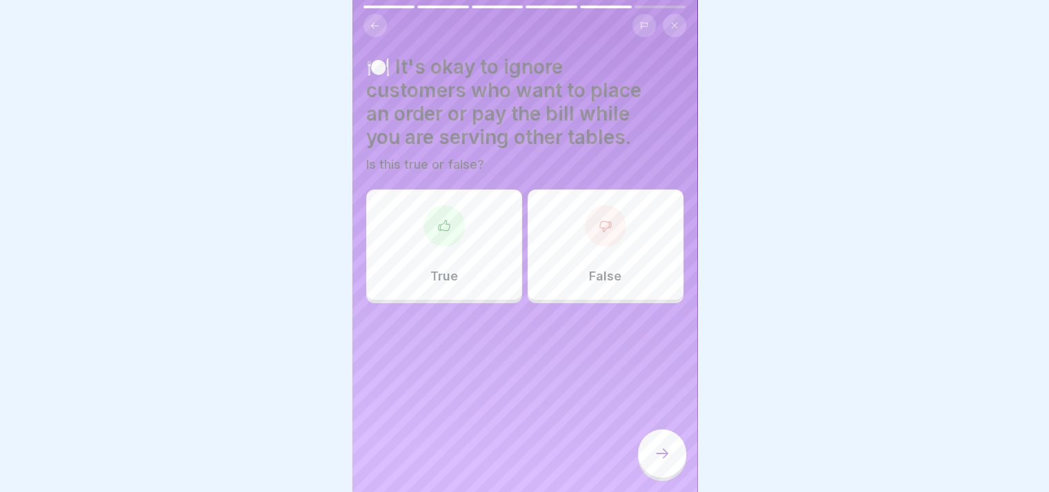
click at [623, 247] on div "False" at bounding box center [605, 245] width 156 height 110
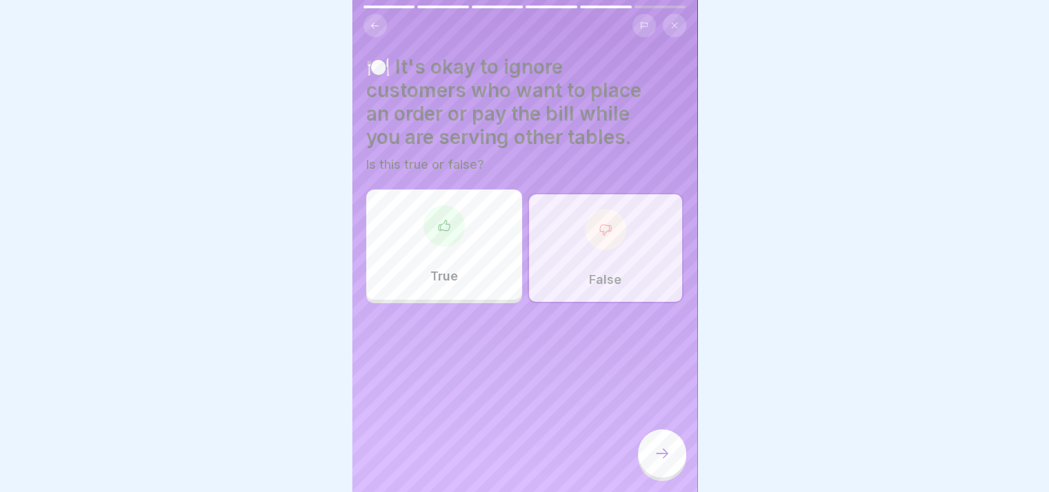
click at [669, 452] on icon at bounding box center [662, 453] width 17 height 17
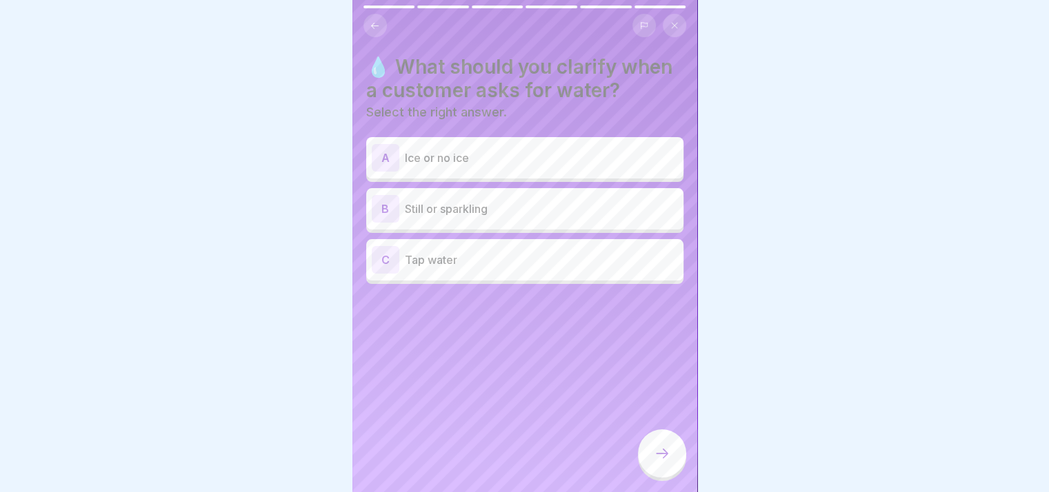
click at [485, 223] on div "B Still or sparkling" at bounding box center [525, 209] width 306 height 28
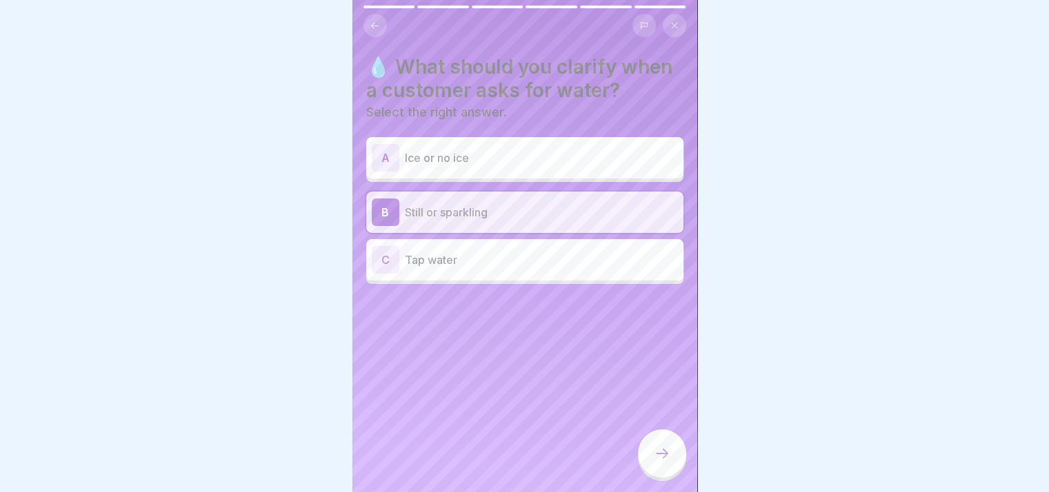
click at [665, 439] on div at bounding box center [662, 454] width 48 height 48
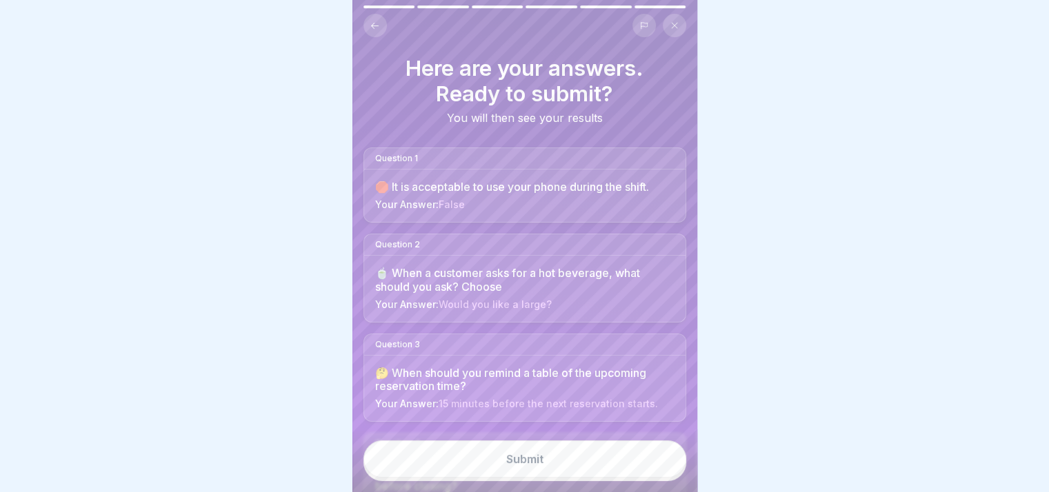
click at [582, 449] on button "Submit" at bounding box center [524, 459] width 323 height 37
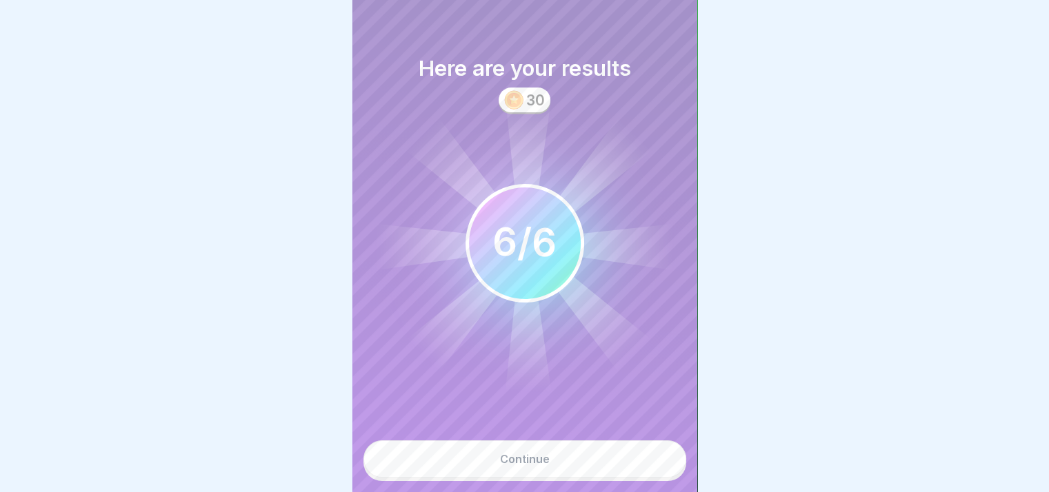
click at [606, 467] on button "Continue" at bounding box center [524, 459] width 323 height 37
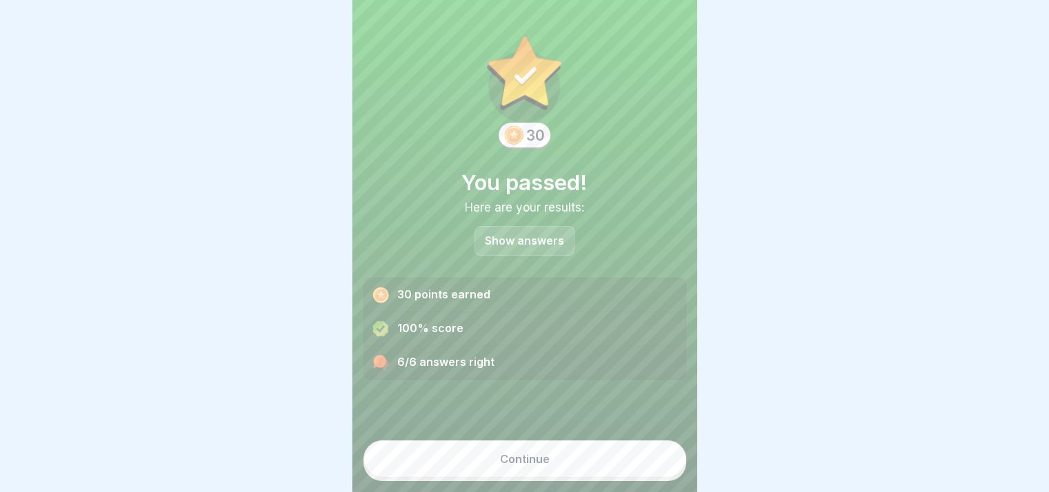
click at [538, 474] on button "Continue" at bounding box center [524, 459] width 323 height 37
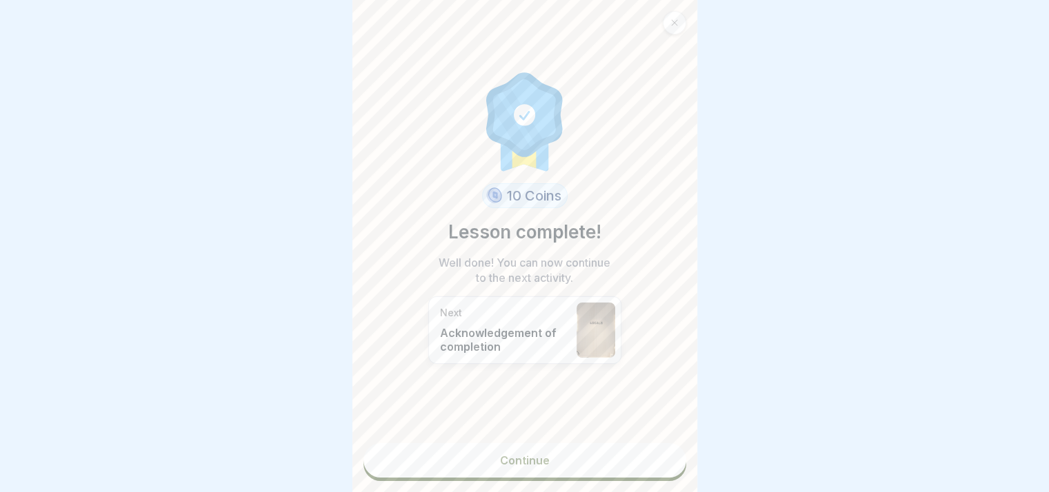
click at [561, 463] on link "Continue" at bounding box center [524, 460] width 323 height 34
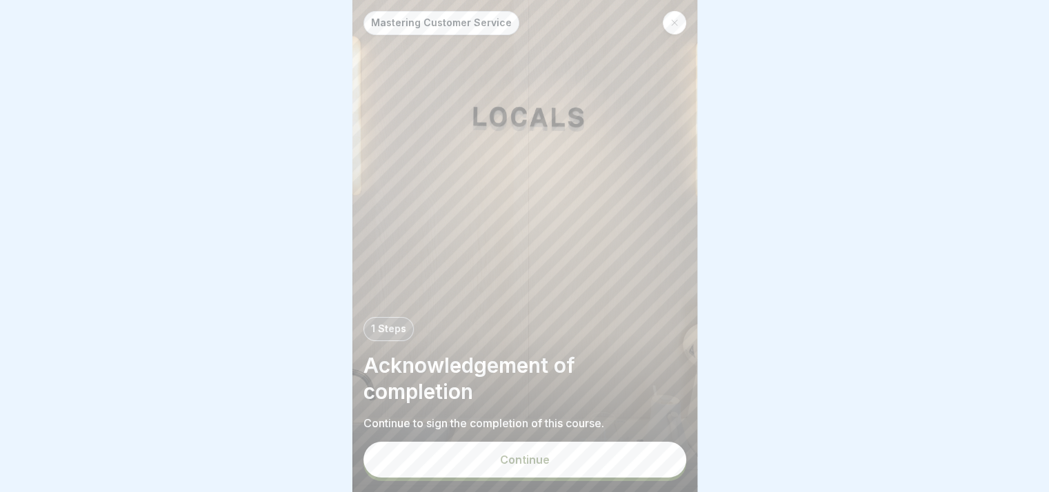
click at [579, 461] on button "Continue" at bounding box center [524, 460] width 323 height 36
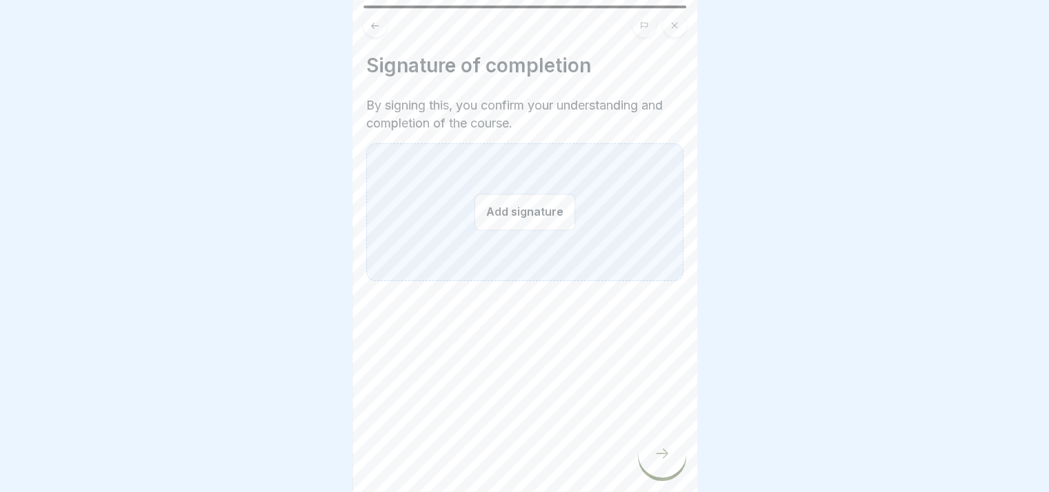
click at [524, 203] on button "Add signature" at bounding box center [524, 212] width 101 height 37
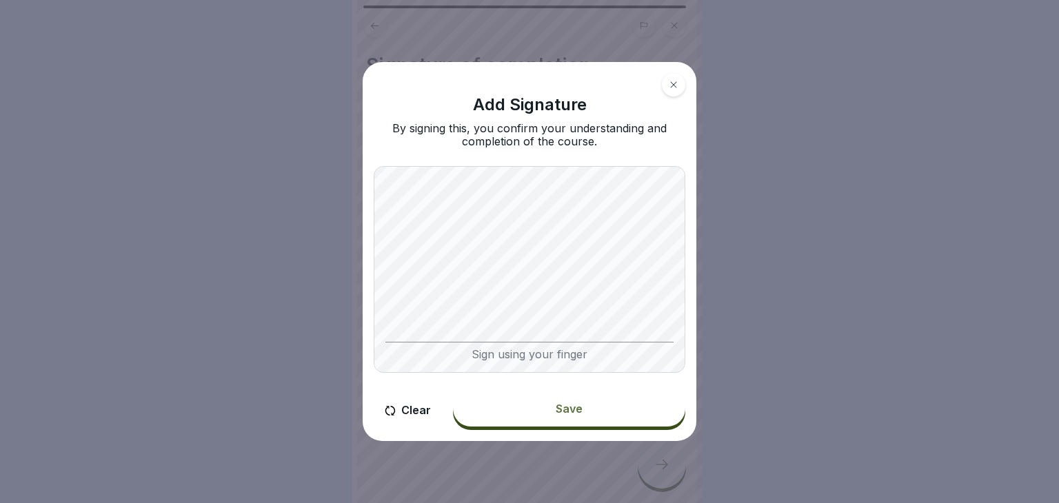
click at [560, 406] on div "Save" at bounding box center [569, 409] width 27 height 12
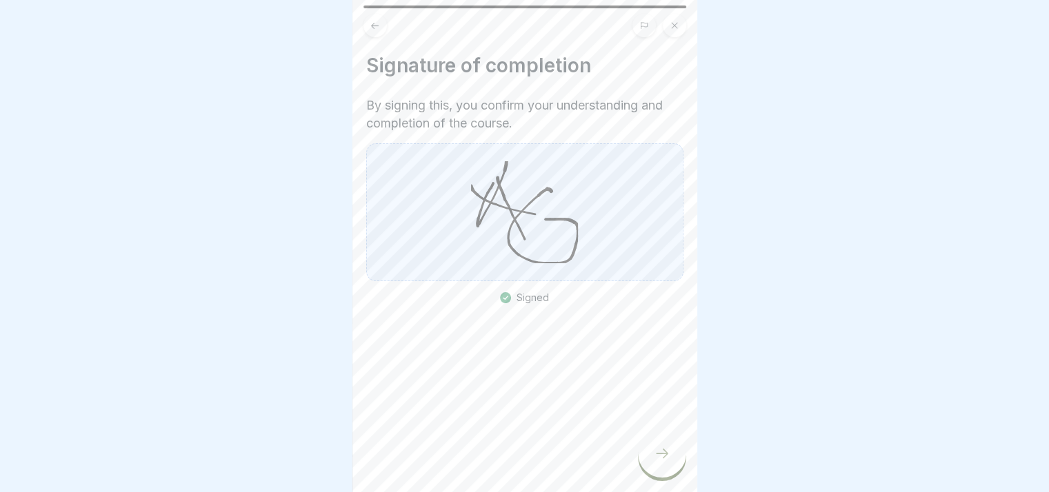
click at [652, 470] on div at bounding box center [662, 454] width 48 height 48
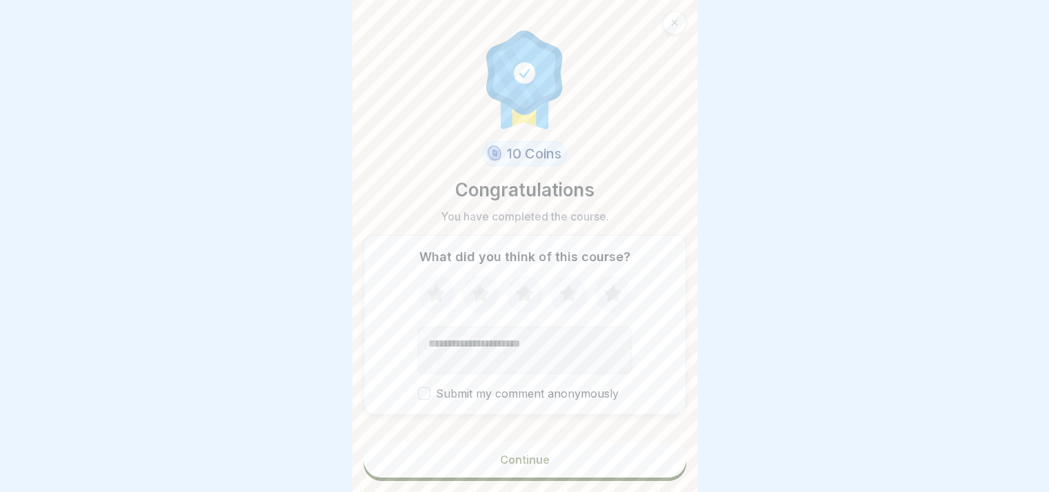
click at [538, 466] on div "Continue" at bounding box center [525, 460] width 50 height 12
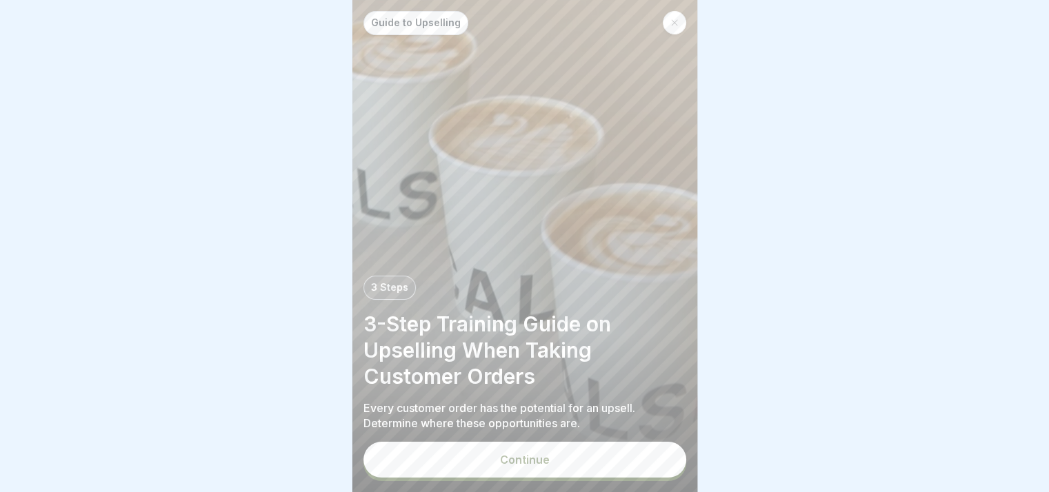
click at [560, 476] on button "Continue" at bounding box center [524, 460] width 323 height 36
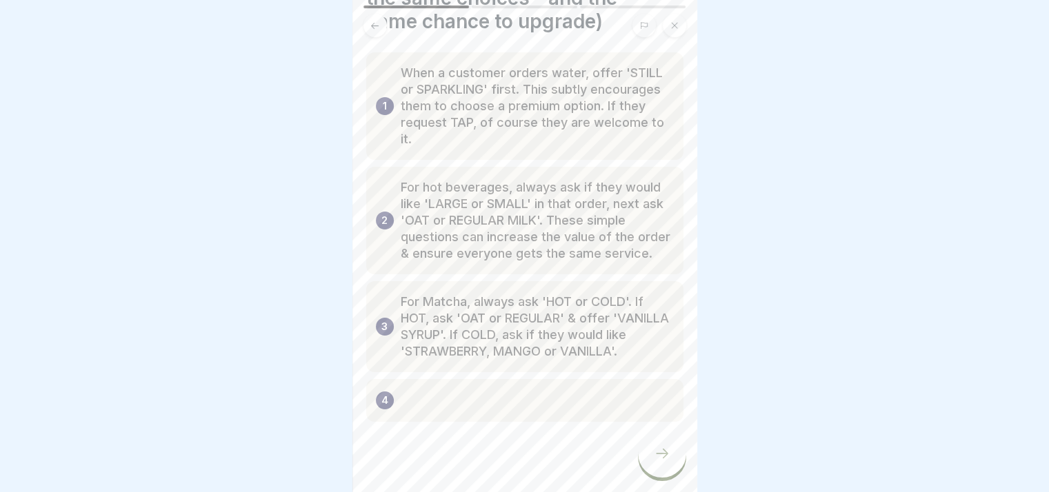
scroll to position [183, 0]
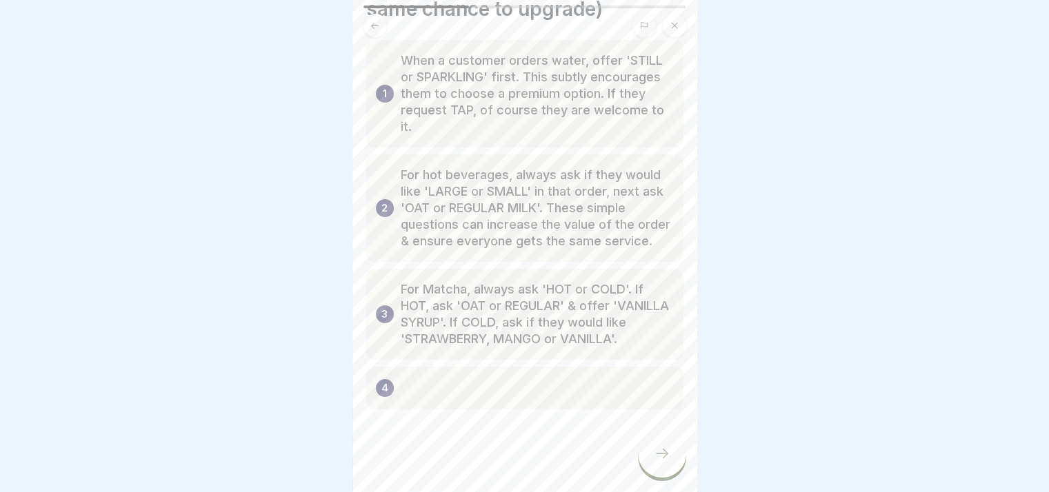
click at [654, 476] on div at bounding box center [662, 454] width 48 height 48
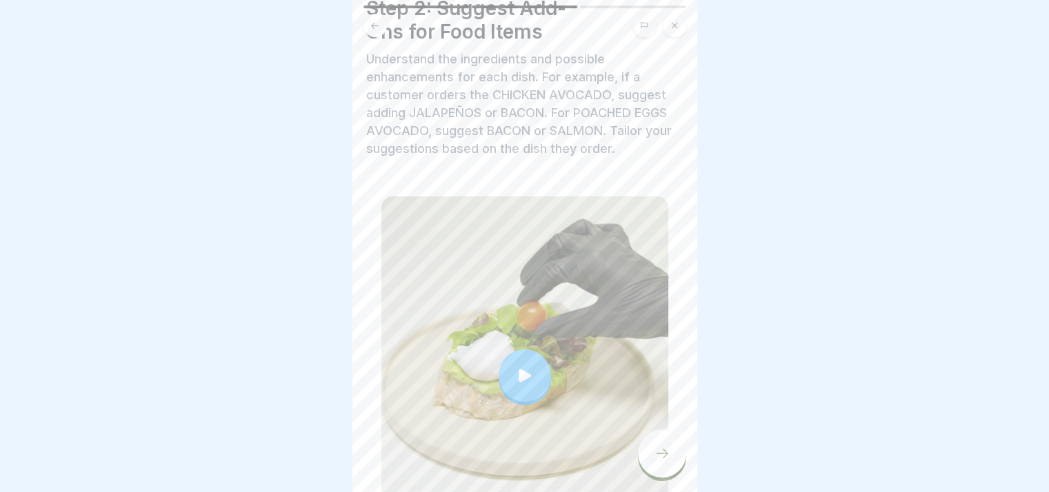
scroll to position [138, 0]
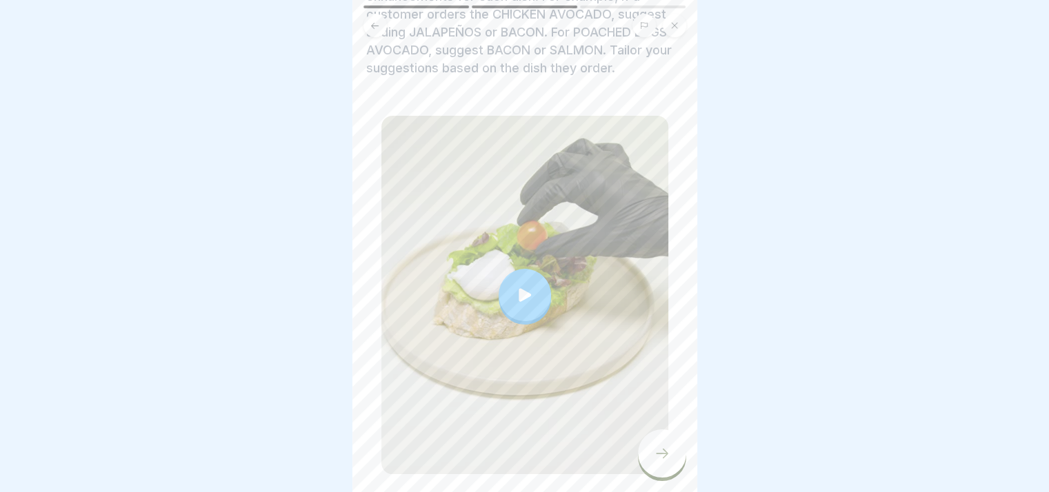
click at [518, 301] on icon at bounding box center [524, 294] width 19 height 19
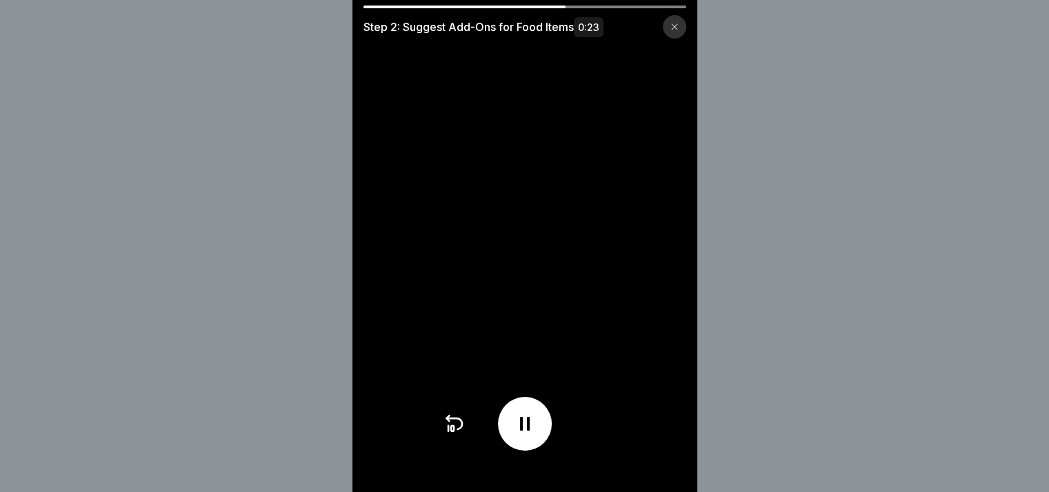
click at [678, 31] on div at bounding box center [674, 26] width 23 height 23
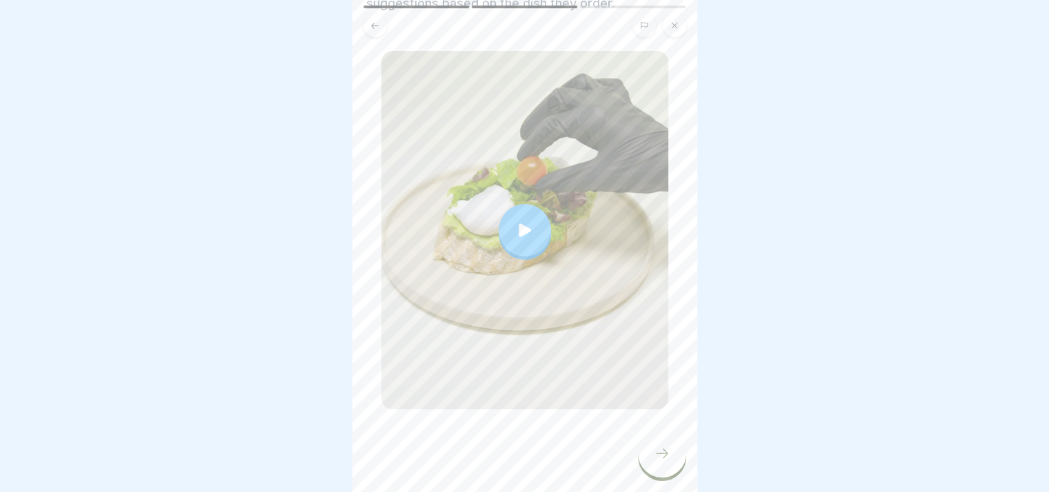
scroll to position [207, 0]
click at [657, 462] on icon at bounding box center [662, 453] width 17 height 17
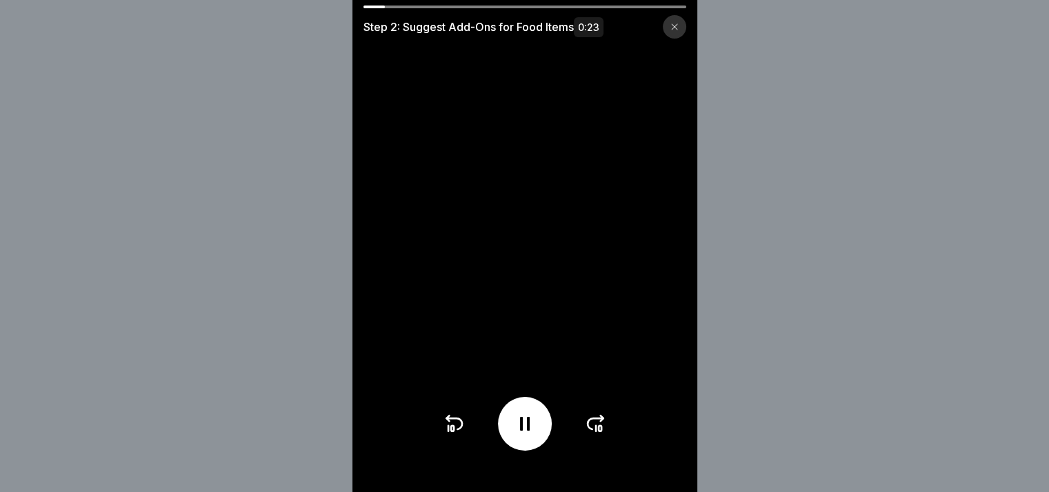
click at [678, 26] on icon at bounding box center [674, 27] width 8 height 8
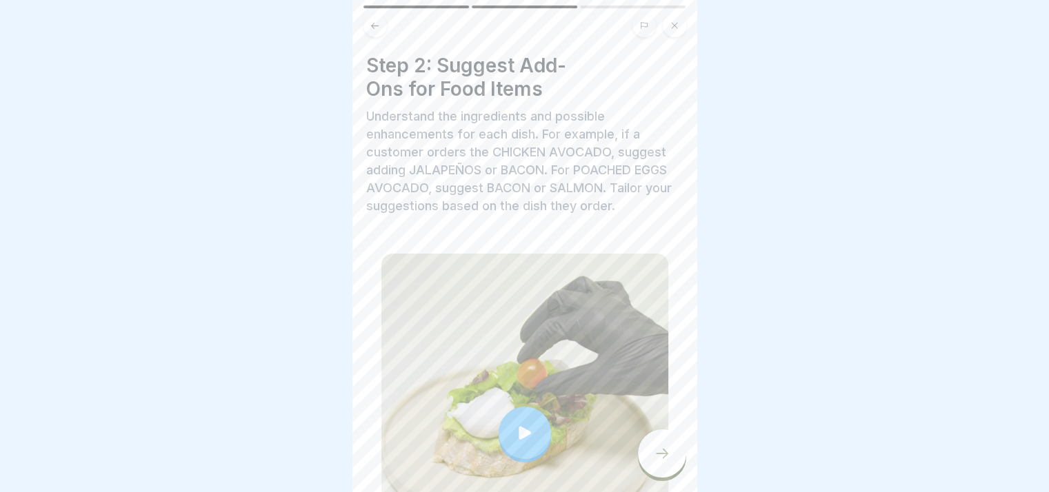
scroll to position [0, 0]
click at [656, 461] on icon at bounding box center [662, 453] width 17 height 17
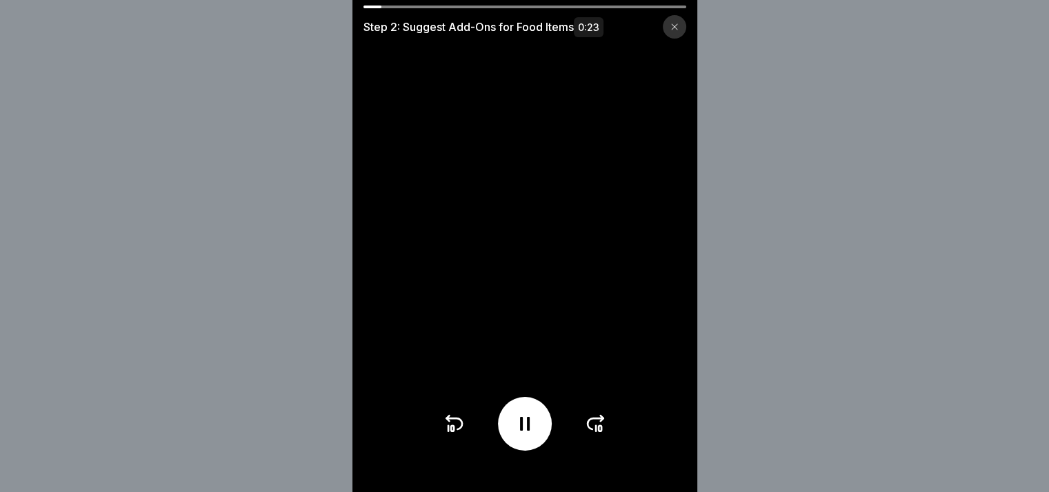
click at [686, 27] on div at bounding box center [674, 26] width 23 height 23
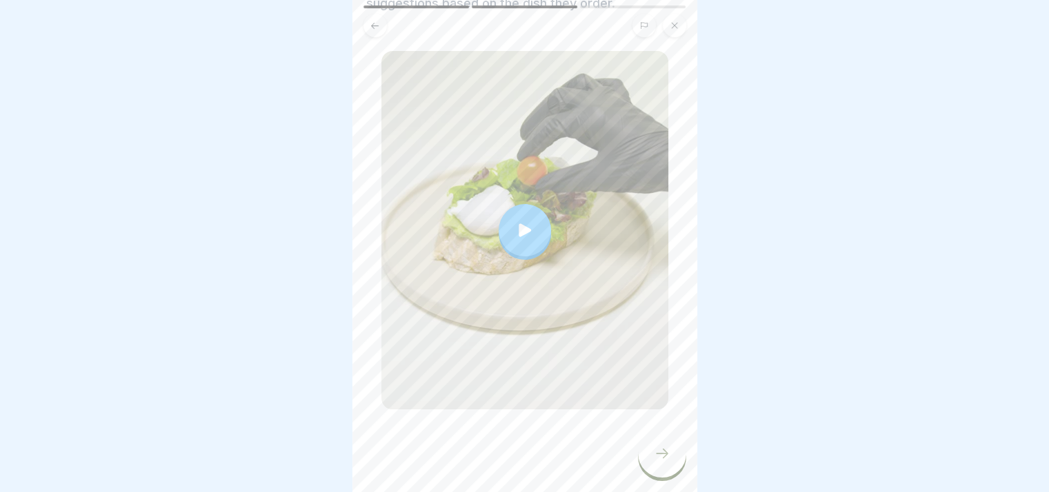
scroll to position [207, 0]
click at [630, 455] on div at bounding box center [524, 451] width 317 height 83
click at [662, 461] on icon at bounding box center [662, 453] width 17 height 17
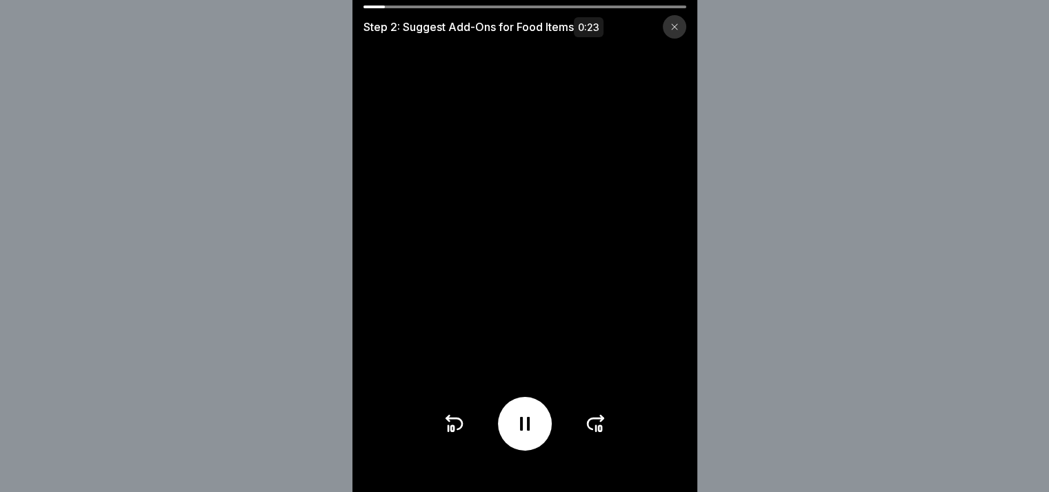
click at [683, 29] on div at bounding box center [674, 26] width 23 height 23
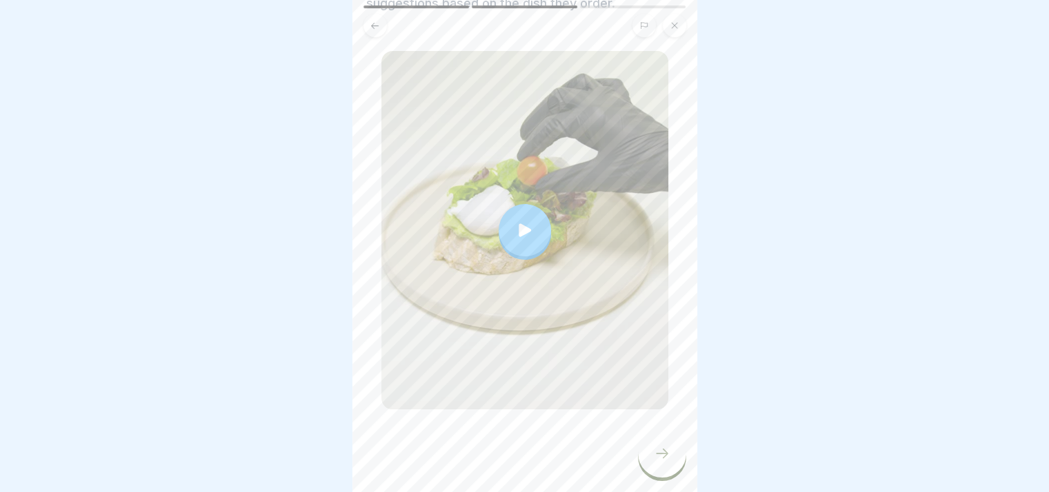
click at [683, 14] on button at bounding box center [674, 25] width 23 height 23
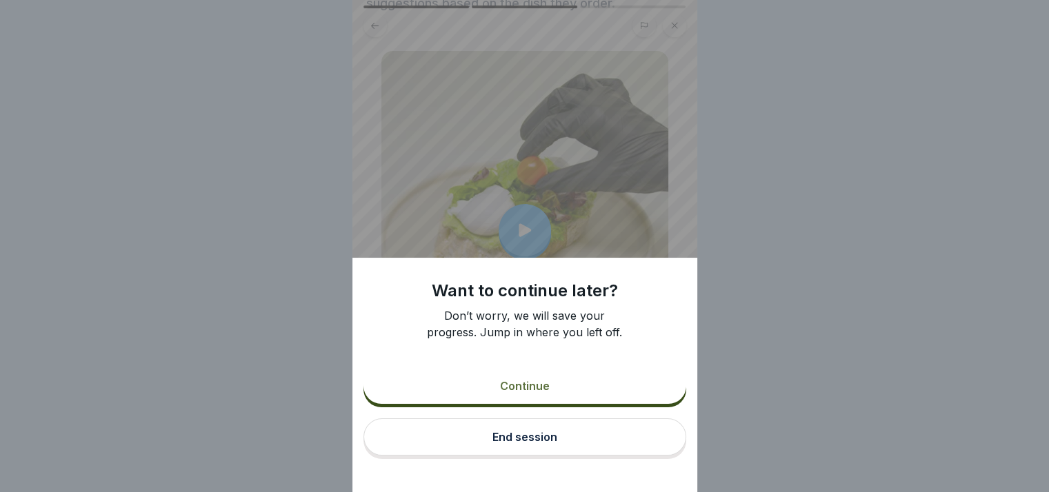
click at [613, 404] on button "Continue" at bounding box center [524, 386] width 323 height 36
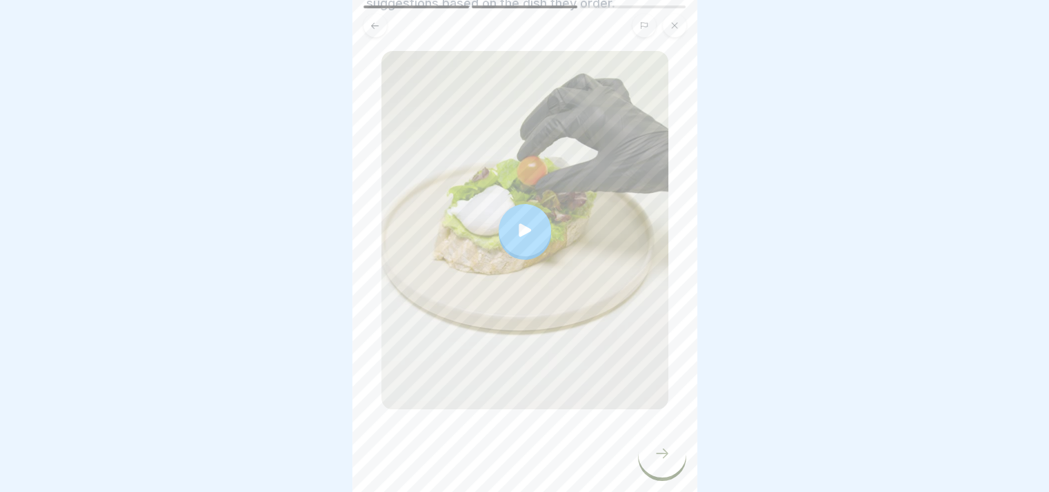
click at [506, 458] on div at bounding box center [524, 451] width 317 height 83
click at [539, 460] on div at bounding box center [524, 451] width 317 height 83
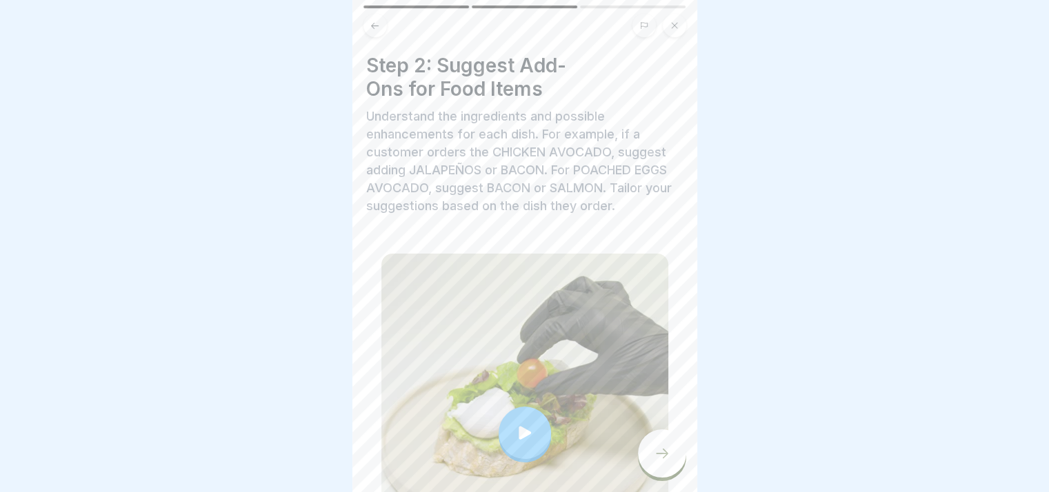
scroll to position [0, 0]
click at [470, 215] on p "Understand the ingredients and possible enhancements for each dish. For example…" at bounding box center [524, 162] width 317 height 108
click at [508, 199] on p "Understand the ingredients and possible enhancements for each dish. For example…" at bounding box center [524, 162] width 317 height 108
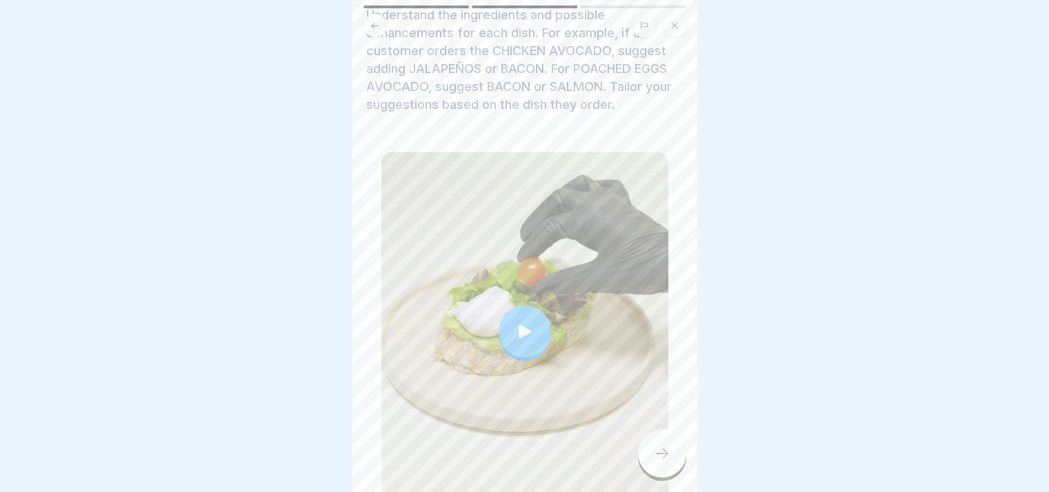
scroll to position [207, 0]
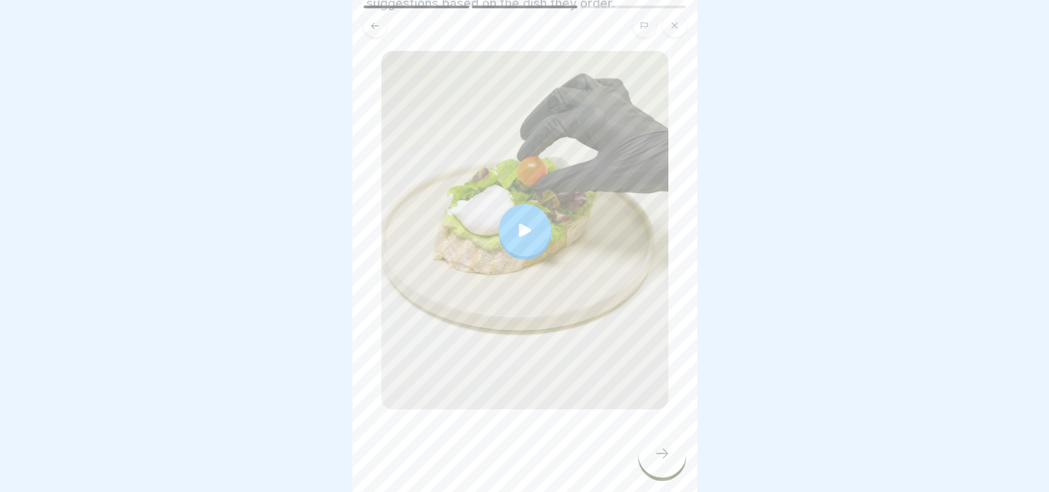
click at [434, 416] on div at bounding box center [524, 451] width 317 height 83
click at [434, 417] on div at bounding box center [524, 451] width 317 height 83
click at [461, 378] on div at bounding box center [524, 230] width 287 height 359
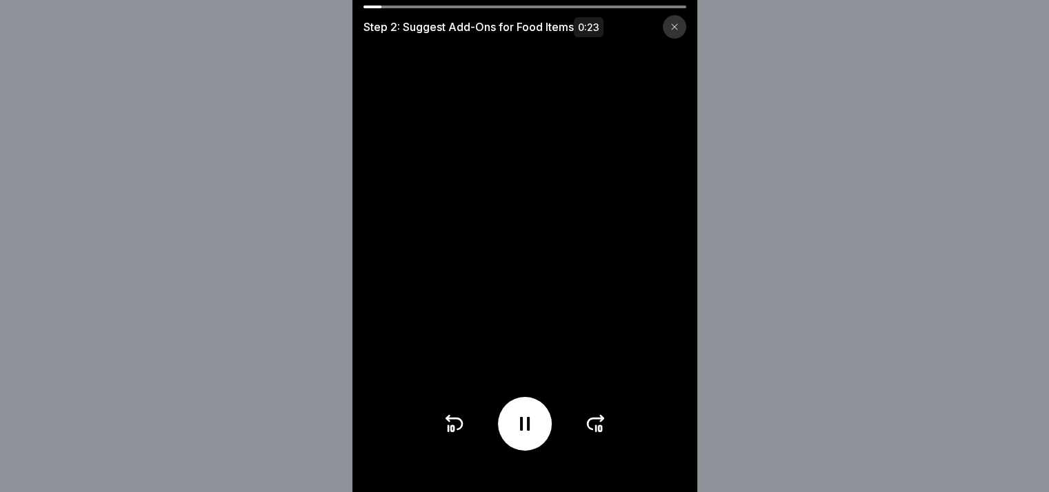
click at [672, 23] on div at bounding box center [674, 26] width 23 height 23
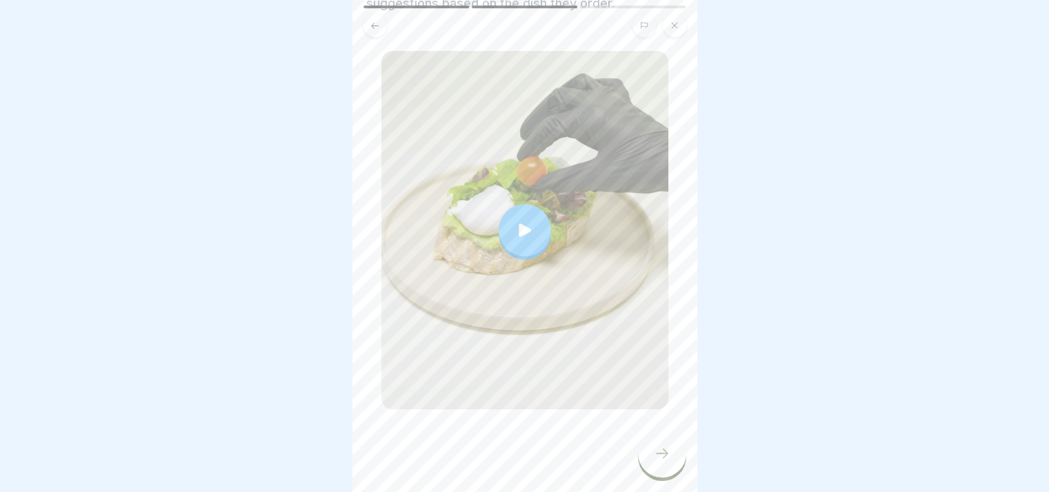
click at [664, 461] on icon at bounding box center [662, 453] width 17 height 17
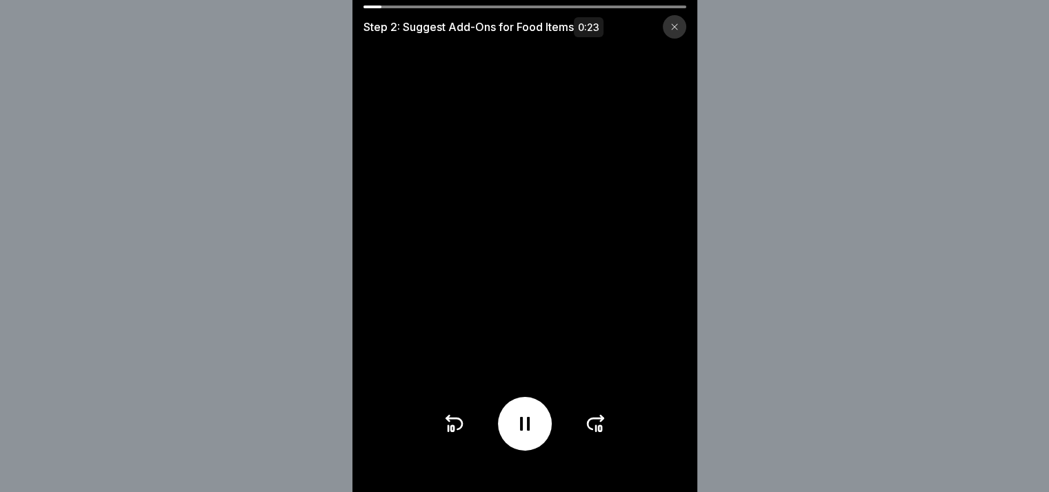
click at [684, 25] on div at bounding box center [674, 26] width 23 height 23
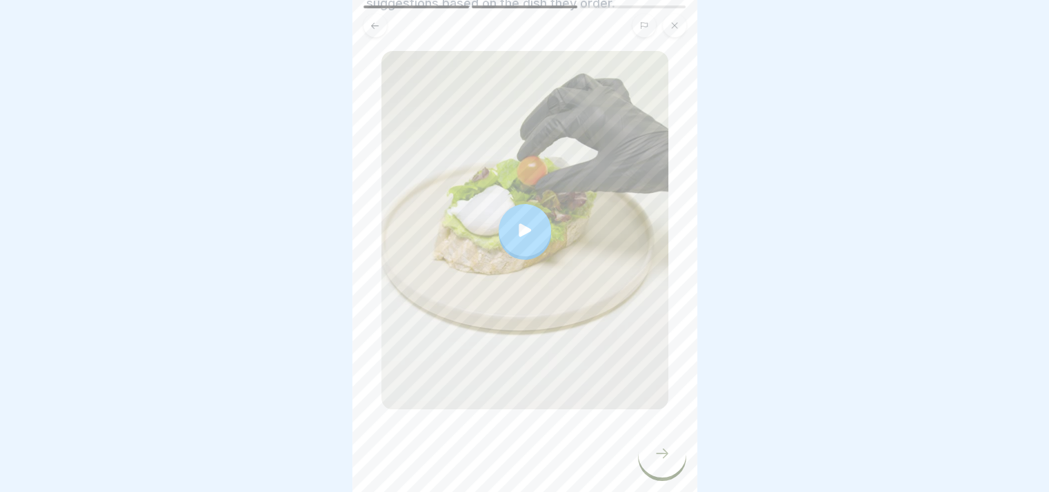
click at [648, 468] on div at bounding box center [662, 454] width 48 height 48
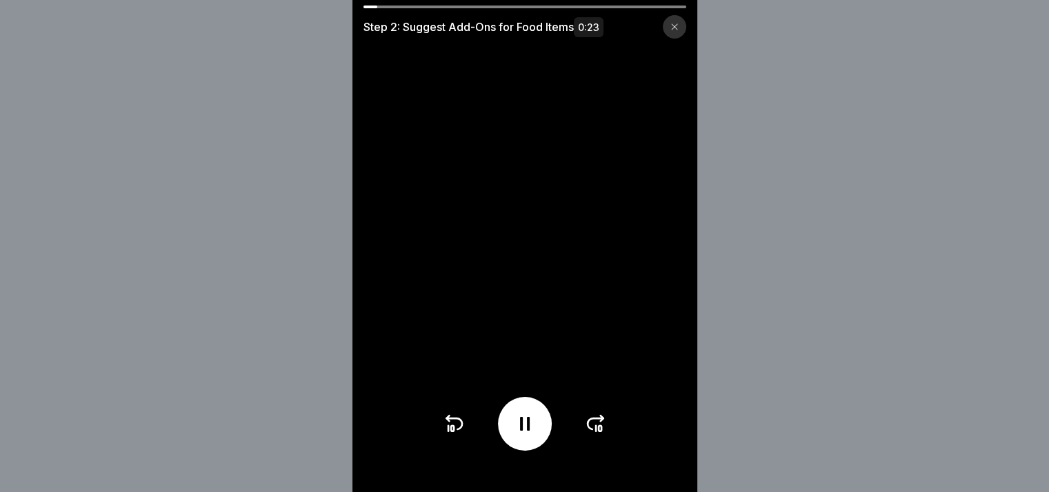
click at [678, 25] on icon at bounding box center [674, 27] width 8 height 8
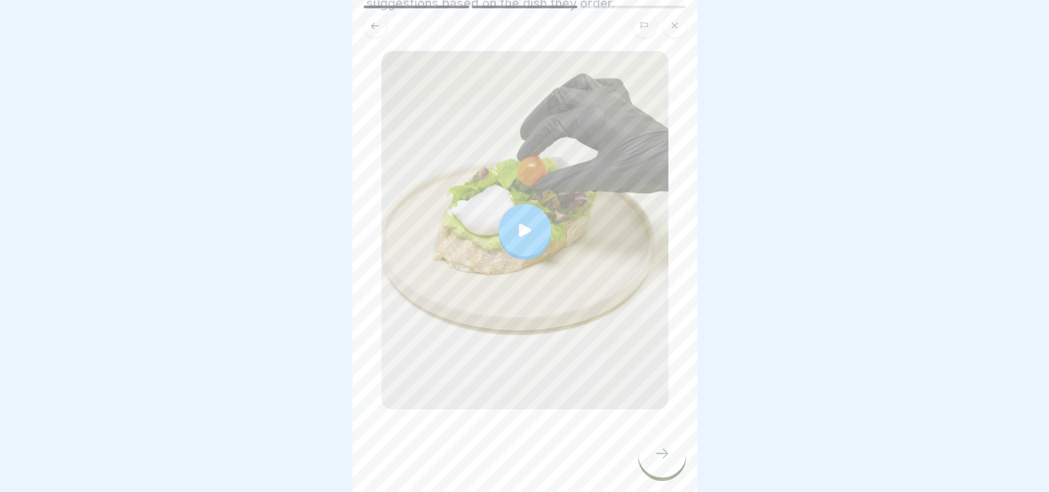
click at [545, 432] on div at bounding box center [524, 451] width 317 height 83
click at [643, 465] on div at bounding box center [662, 454] width 48 height 48
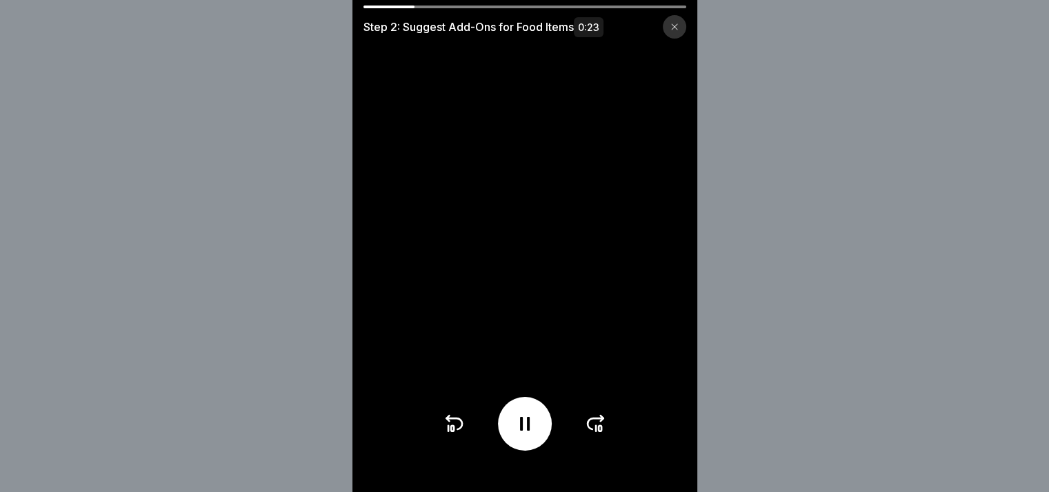
click at [596, 432] on icon at bounding box center [596, 429] width 0 height 6
click at [601, 432] on div at bounding box center [525, 424] width 164 height 54
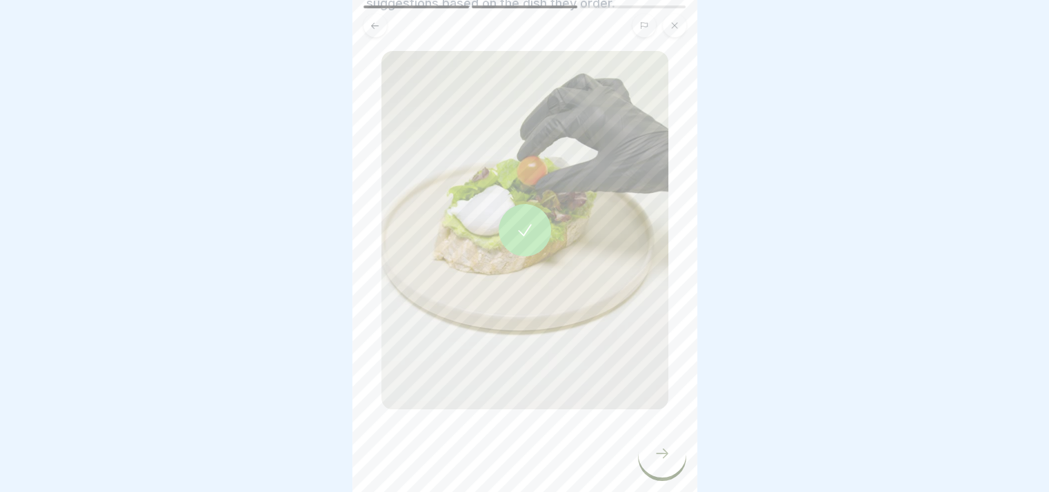
click at [664, 462] on icon at bounding box center [662, 453] width 17 height 17
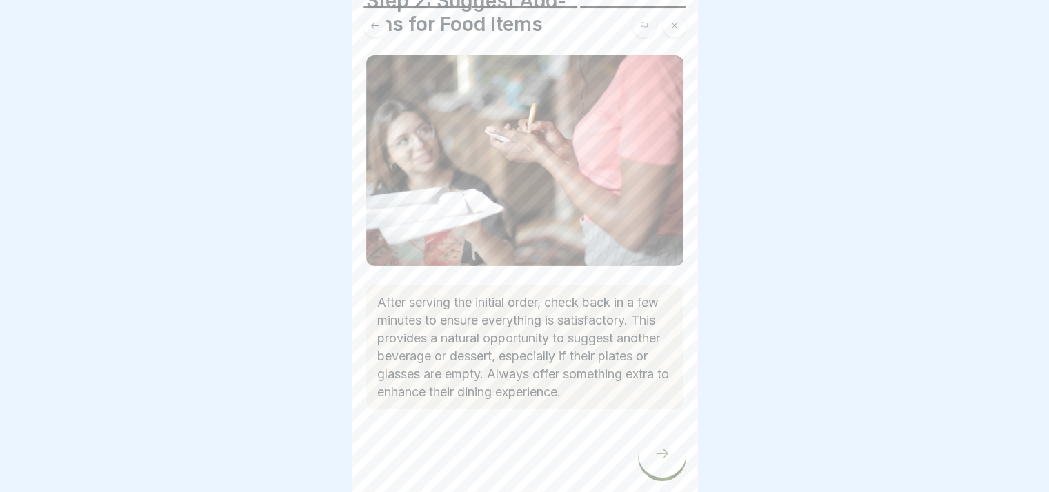
scroll to position [75, 0]
click at [643, 470] on div at bounding box center [662, 454] width 48 height 48
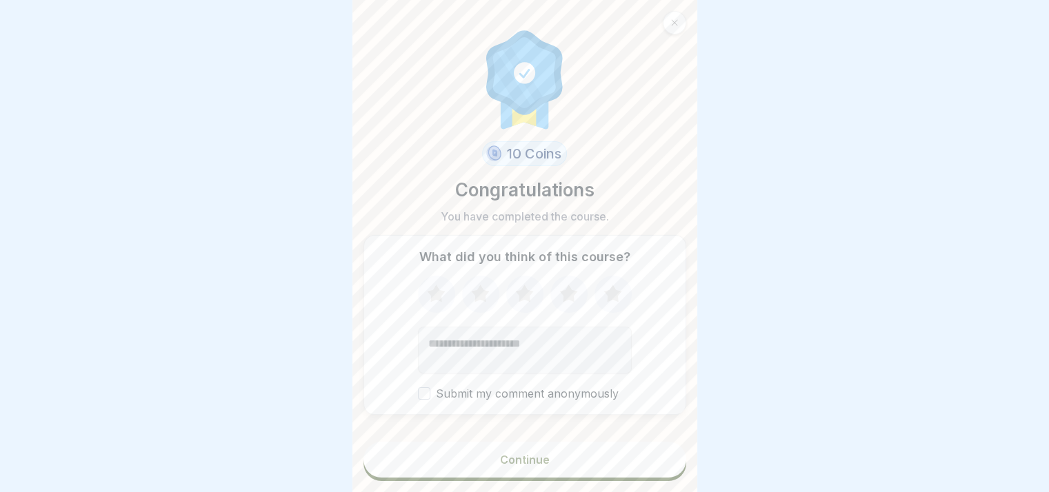
click at [620, 478] on button "Continue" at bounding box center [524, 460] width 323 height 36
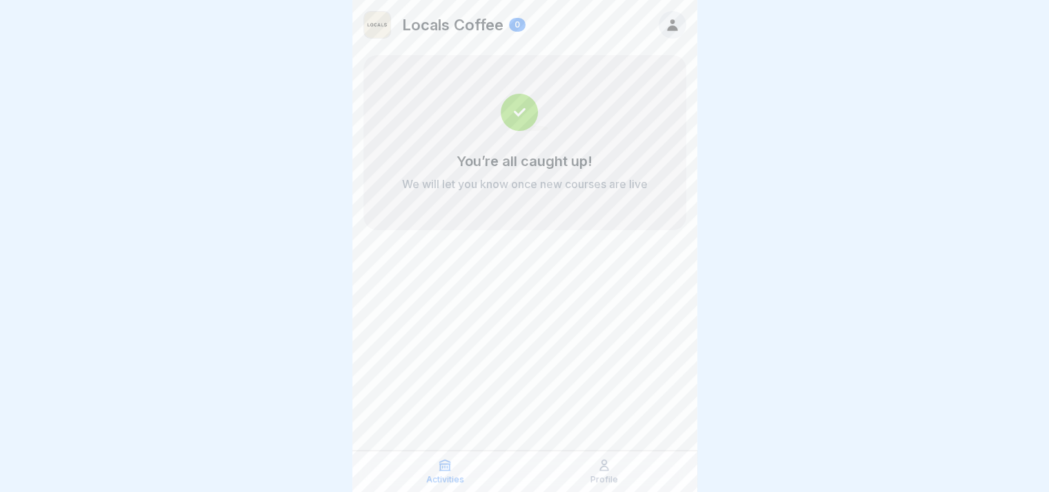
click at [611, 476] on p "Profile" at bounding box center [604, 480] width 28 height 10
